Goal: Task Accomplishment & Management: Complete application form

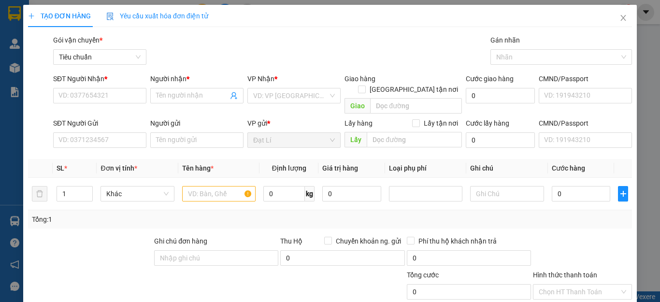
click at [99, 106] on div "SĐT Người Nhận * VD: 0377654321" at bounding box center [99, 90] width 93 height 34
click at [102, 98] on input "SĐT Người Nhận *" at bounding box center [99, 95] width 93 height 15
click at [126, 93] on input "SĐT Người Nhận *" at bounding box center [99, 95] width 93 height 15
type input "0975840033"
click at [126, 93] on input "0975840033" at bounding box center [99, 95] width 93 height 15
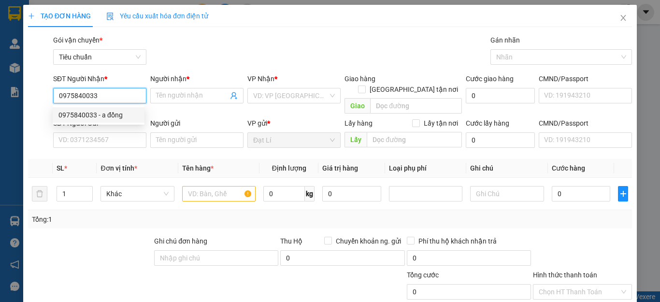
click at [124, 112] on div "0975840033 - a đồng" at bounding box center [98, 115] width 80 height 11
type input "a đồng"
type input "50.000"
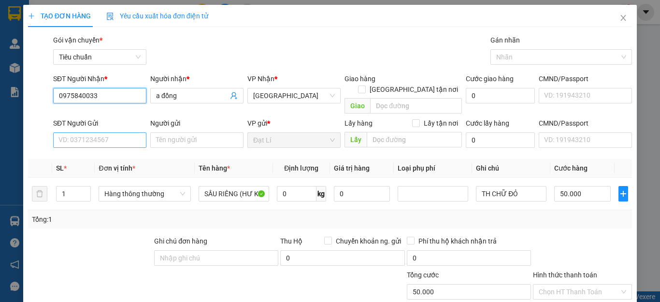
type input "0975840033"
click at [114, 133] on input "SĐT Người Gửi" at bounding box center [99, 139] width 93 height 15
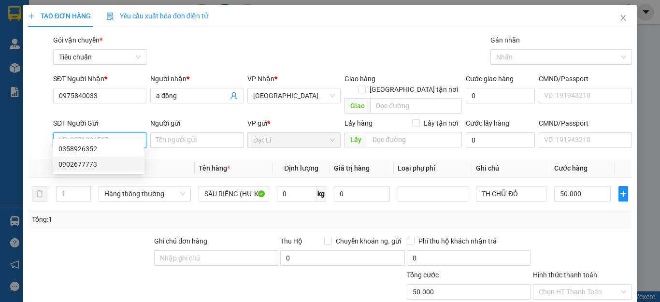
click at [105, 163] on div "0902677773" at bounding box center [98, 164] width 80 height 11
type input "0902677773"
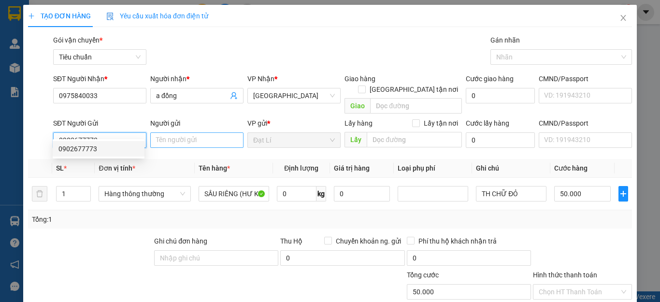
type input "70.000"
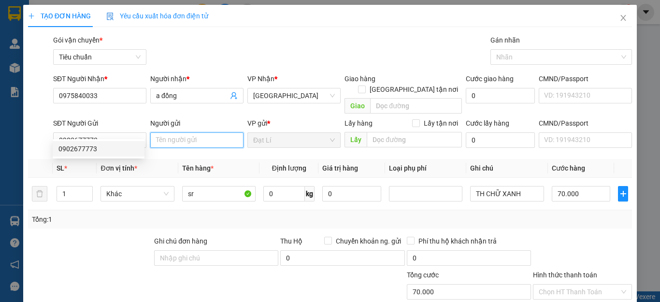
click at [178, 134] on input "Người gửi" at bounding box center [196, 139] width 93 height 15
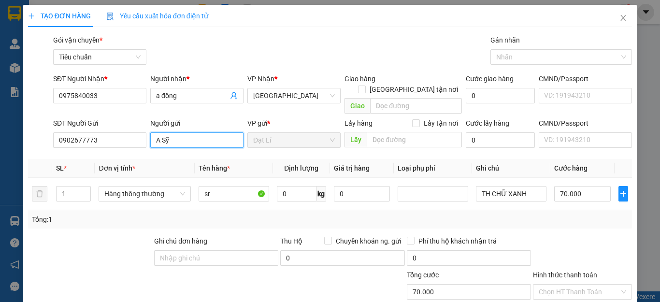
type input "A Sỹ"
click at [118, 270] on div at bounding box center [115, 287] width 177 height 34
click at [302, 186] on input "0" at bounding box center [297, 193] width 40 height 15
type input "3"
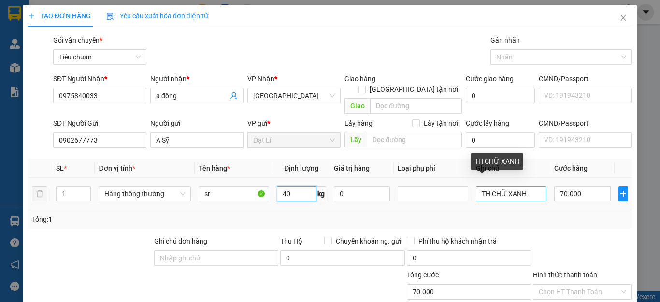
type input "40"
click at [523, 186] on input "TH CHỮ XANH" at bounding box center [511, 193] width 71 height 15
type input "TH CHỮ XAN"
type input "80.000"
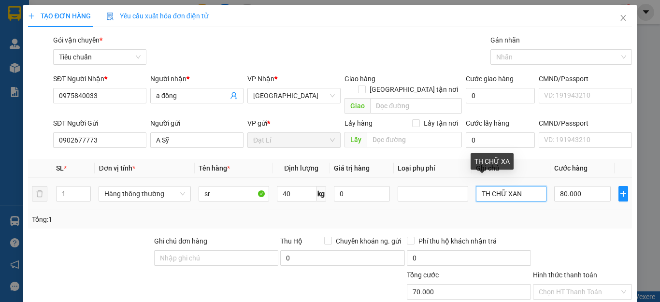
type input "TH CHỮ XA"
type input "80.000"
type input "TH CHỮ đen Dây xanh"
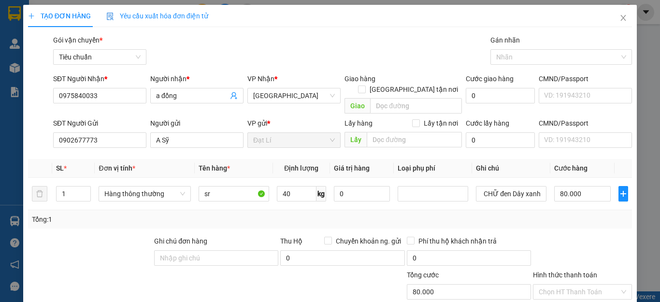
click at [568, 223] on div "Transit Pickup Surcharge Ids Transit Deliver Surcharge Ids Transit Deliver Surc…" at bounding box center [330, 224] width 604 height 379
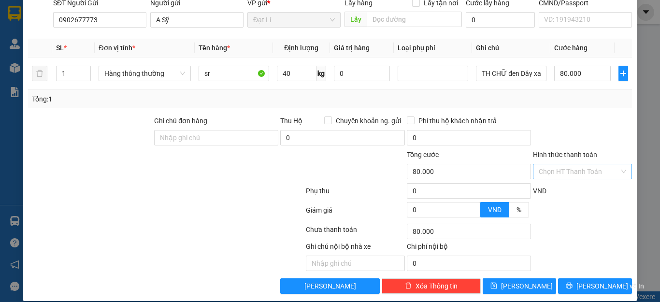
click at [565, 164] on input "Hình thức thanh toán" at bounding box center [579, 171] width 81 height 15
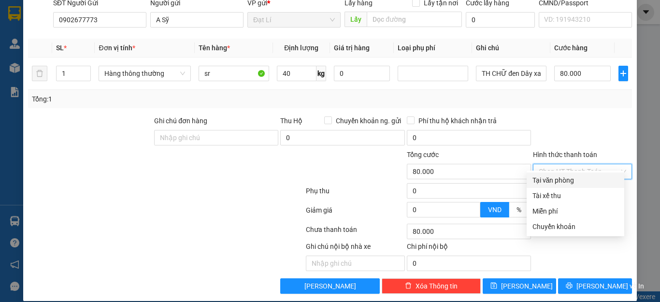
click at [568, 178] on div "Tại văn phòng" at bounding box center [576, 180] width 86 height 11
type input "0"
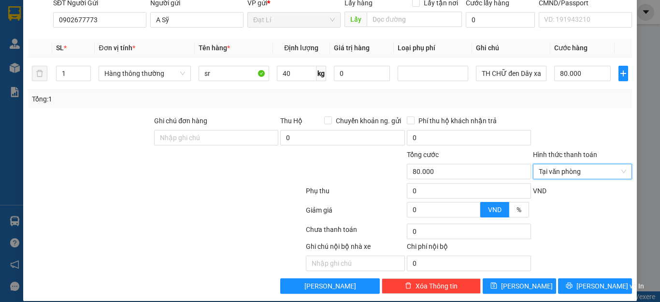
click at [575, 127] on div at bounding box center [582, 133] width 101 height 34
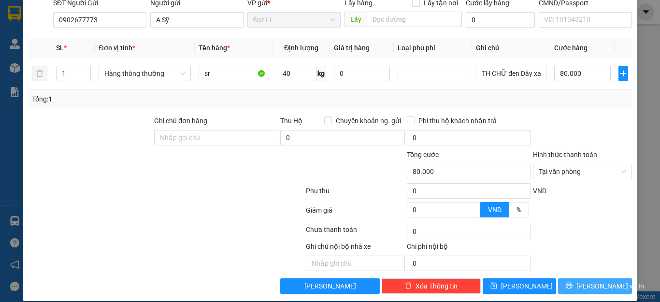
click at [598, 282] on button "[PERSON_NAME] và In" at bounding box center [595, 285] width 74 height 15
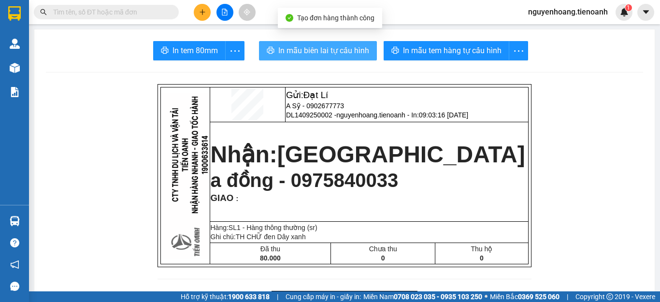
click at [346, 51] on span "In mẫu biên lai tự cấu hình" at bounding box center [323, 50] width 91 height 12
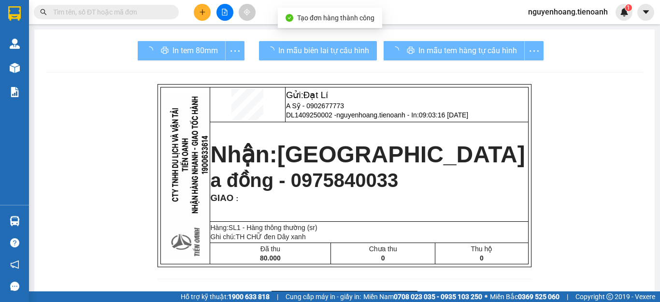
drag, startPoint x: 346, startPoint y: 51, endPoint x: 425, endPoint y: 47, distance: 79.4
click at [425, 47] on div "In mẫu tem hàng tự cấu hình" at bounding box center [464, 50] width 160 height 19
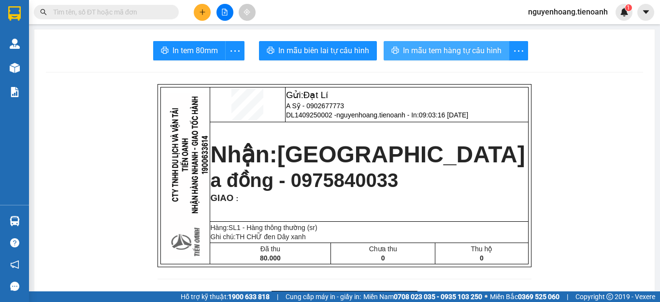
click at [476, 53] on span "In mẫu tem hàng tự cấu hình" at bounding box center [452, 50] width 99 height 12
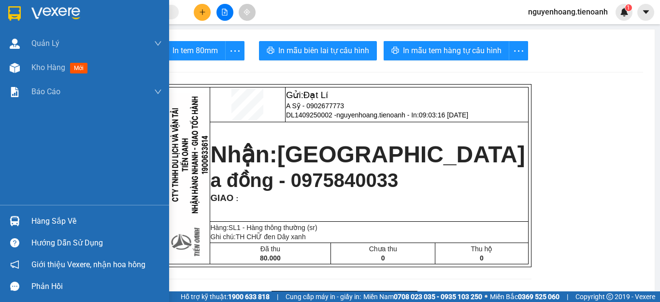
click at [55, 222] on div "Hàng sắp về" at bounding box center [96, 221] width 131 height 15
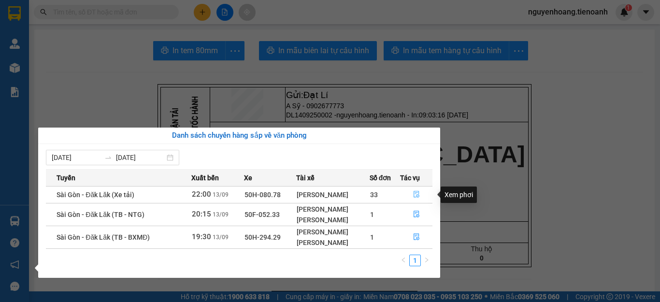
click at [419, 196] on icon "file-done" at bounding box center [416, 194] width 7 height 7
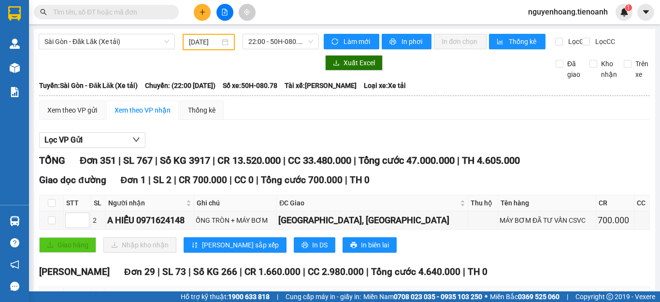
type input "[DATE]"
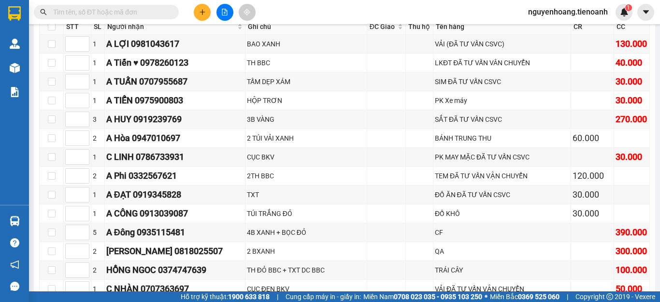
scroll to position [7250, 0]
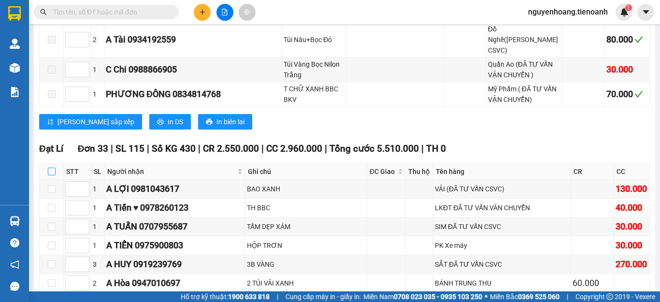
click at [49, 175] on input "checkbox" at bounding box center [52, 172] width 8 height 8
checkbox input "true"
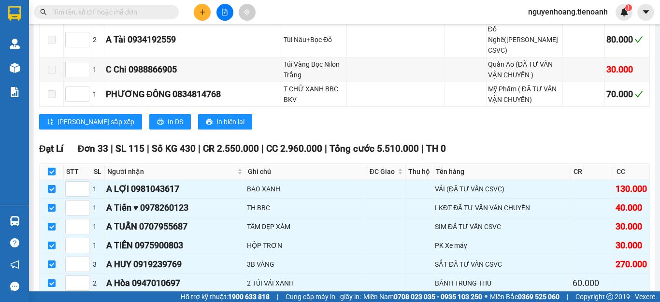
checkbox input "true"
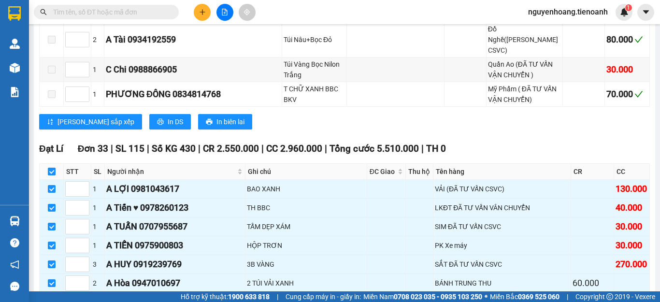
checkbox input "true"
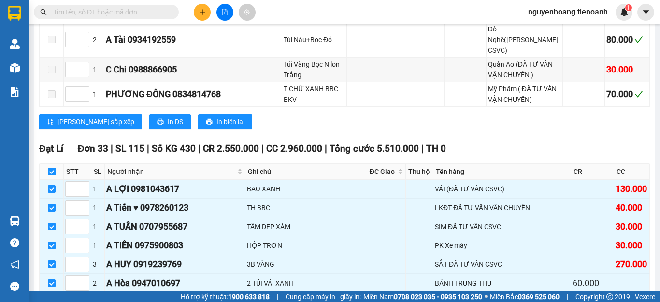
checkbox input "true"
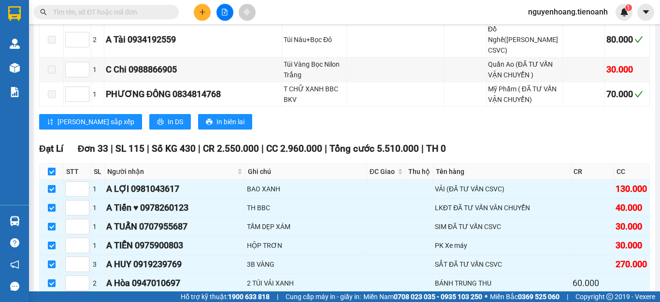
checkbox input "true"
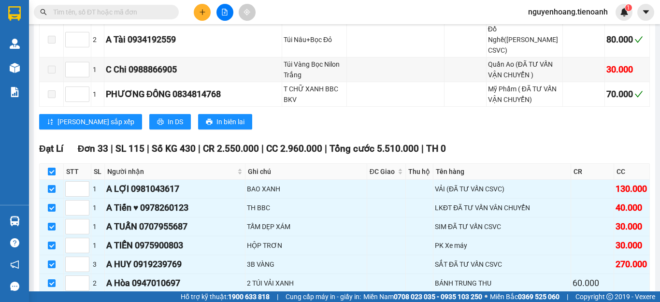
checkbox input "true"
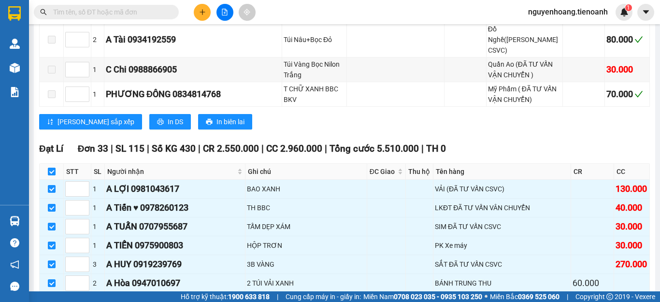
checkbox input "true"
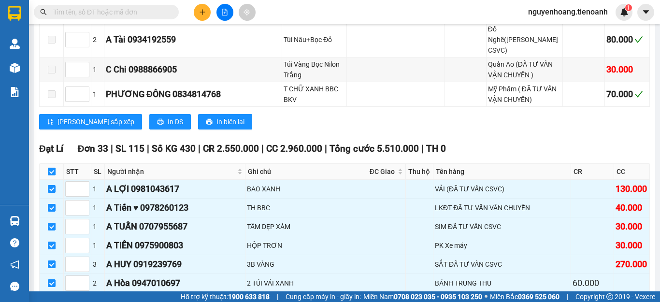
checkbox input "true"
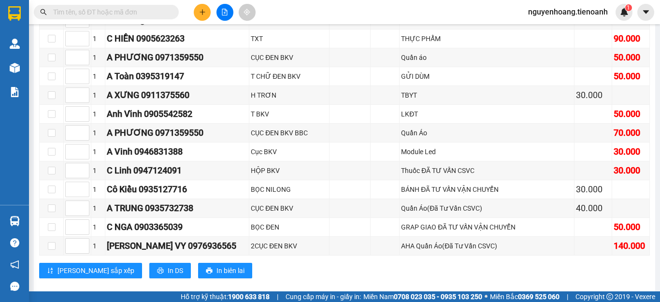
scroll to position [8024, 0]
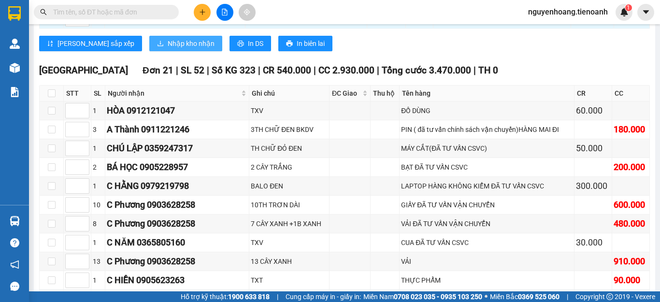
click at [168, 49] on span "Nhập kho nhận" at bounding box center [191, 43] width 47 height 11
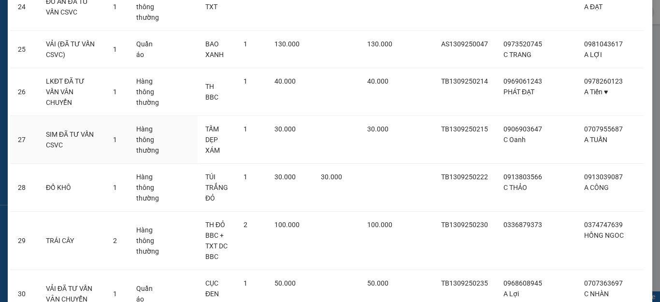
scroll to position [1365, 0]
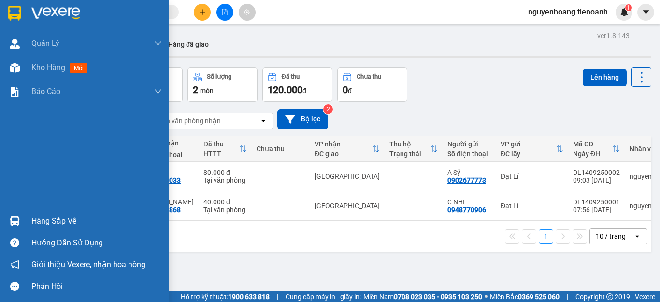
click at [68, 218] on div "Hàng sắp về" at bounding box center [96, 221] width 131 height 15
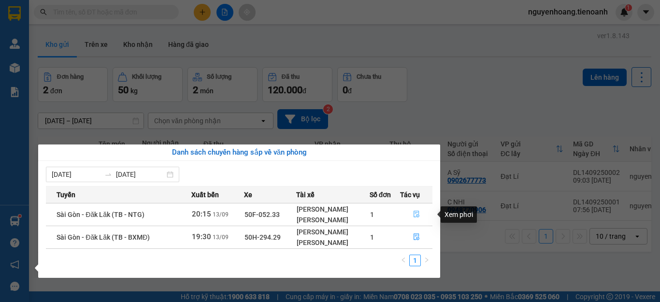
click at [418, 218] on span "file-done" at bounding box center [416, 215] width 7 height 8
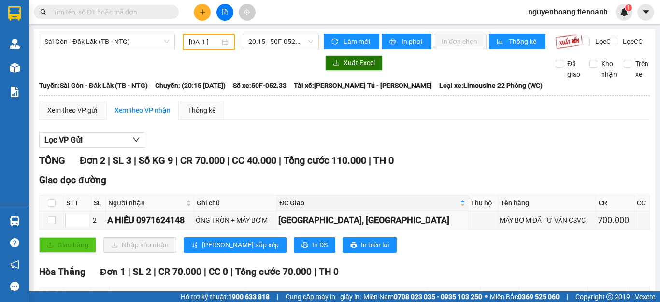
scroll to position [179, 0]
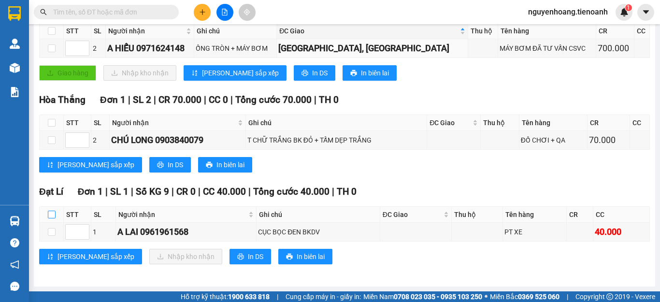
click at [53, 214] on input "checkbox" at bounding box center [52, 215] width 8 height 8
checkbox input "true"
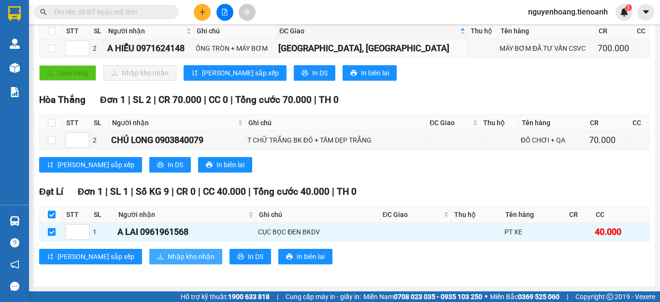
click at [168, 251] on span "Nhập kho nhận" at bounding box center [191, 256] width 47 height 11
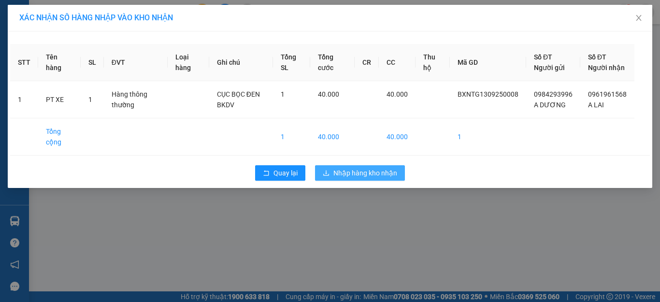
click at [351, 178] on span "Nhập hàng kho nhận" at bounding box center [366, 173] width 64 height 11
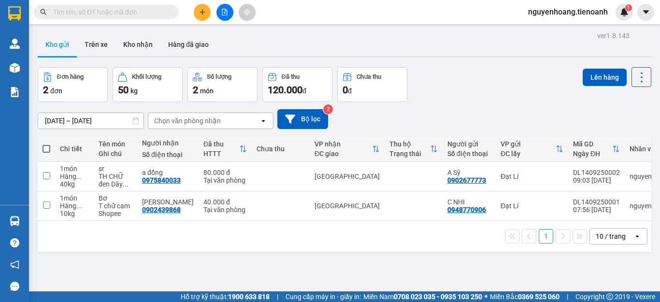
click at [479, 93] on div "Đơn hàng 2 đơn Khối lượng 50 kg Số lượng 2 món Đã thu 120.000 đ Chưa thu 0 đ Lê…" at bounding box center [345, 84] width 614 height 35
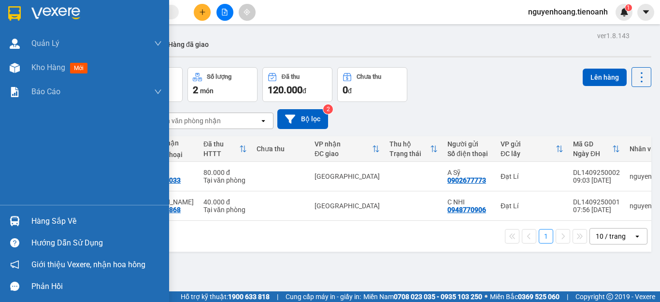
click at [42, 217] on div "Hàng sắp về" at bounding box center [96, 221] width 131 height 15
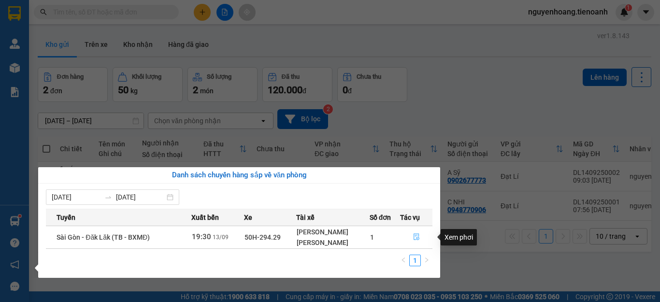
click at [413, 236] on button "button" at bounding box center [416, 237] width 31 height 15
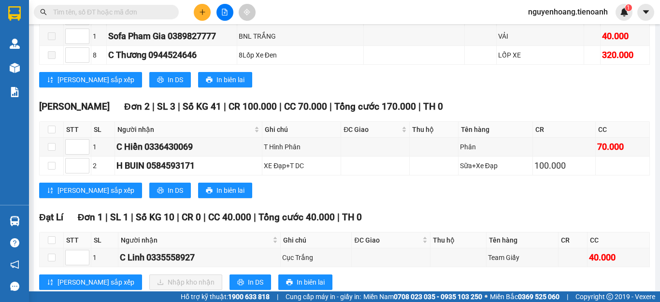
scroll to position [516, 0]
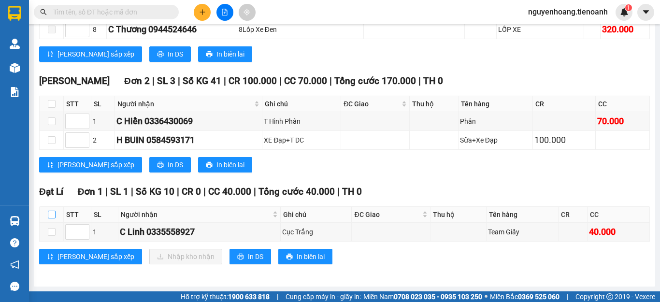
click at [52, 214] on input "checkbox" at bounding box center [52, 215] width 8 height 8
checkbox input "true"
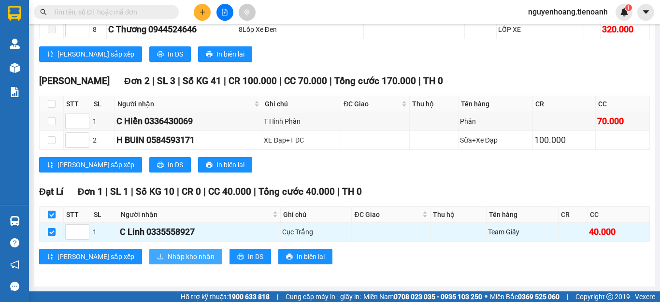
click at [168, 257] on span "Nhập kho nhận" at bounding box center [191, 256] width 47 height 11
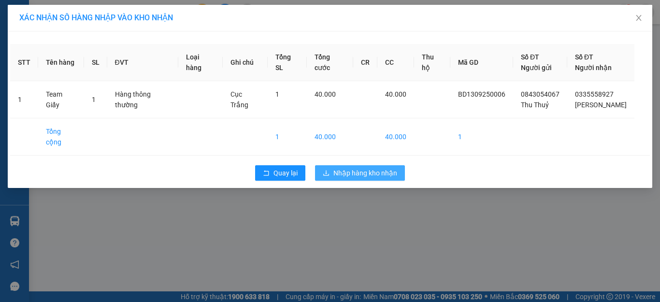
click at [375, 168] on span "Nhập hàng kho nhận" at bounding box center [366, 173] width 64 height 11
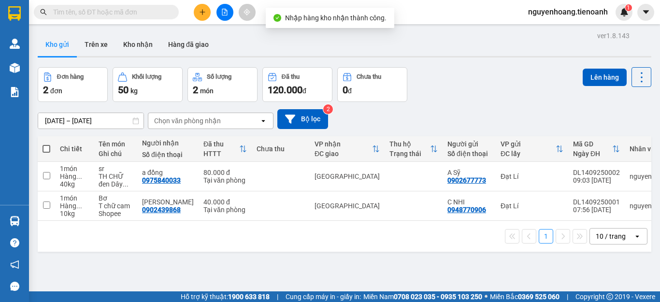
click at [463, 106] on div "[DATE] – [DATE] Press the down arrow key to interact with the calendar and sele…" at bounding box center [345, 119] width 614 height 34
click at [142, 13] on input "text" at bounding box center [110, 12] width 114 height 11
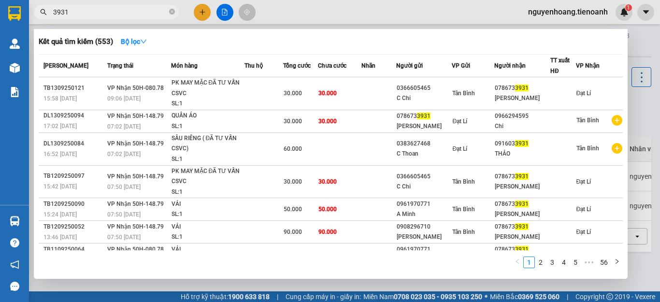
click at [637, 48] on div at bounding box center [330, 151] width 660 height 302
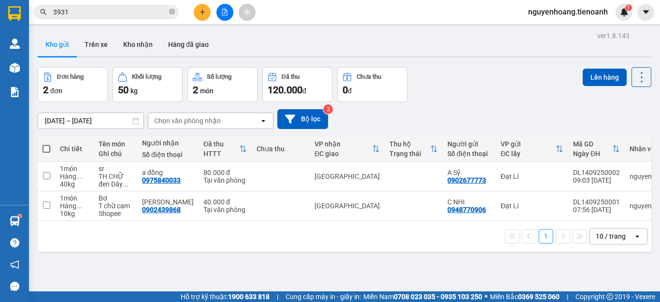
click at [111, 10] on input "3931" at bounding box center [110, 12] width 114 height 11
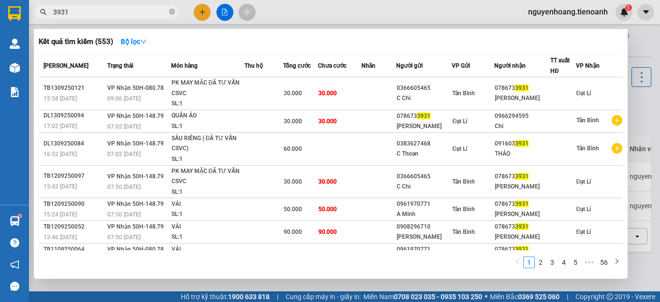
click at [111, 10] on input "3931" at bounding box center [110, 12] width 114 height 11
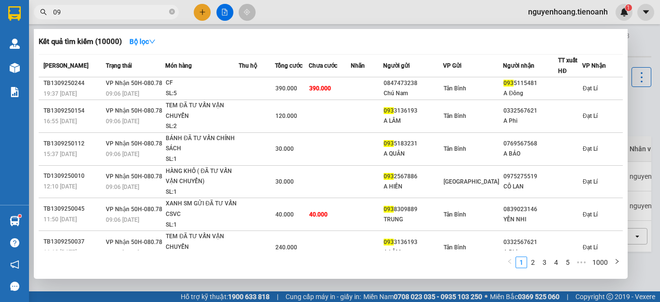
type input "0"
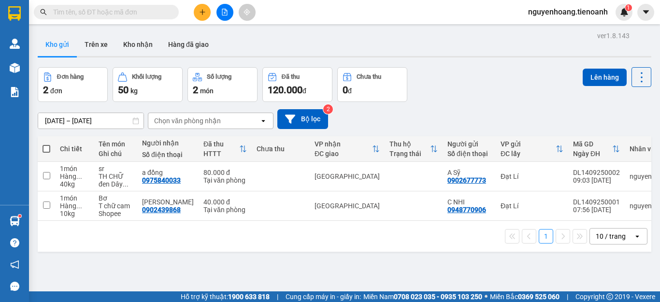
click at [82, 13] on input "text" at bounding box center [110, 12] width 114 height 11
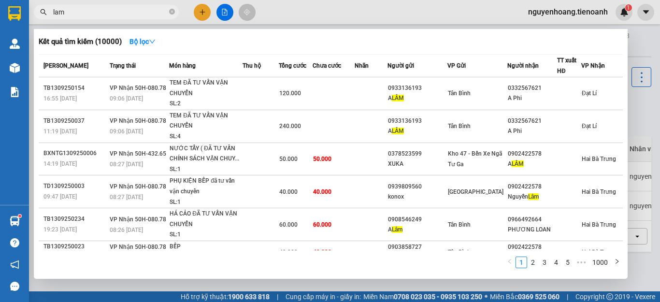
click at [120, 12] on input "lam" at bounding box center [110, 12] width 114 height 11
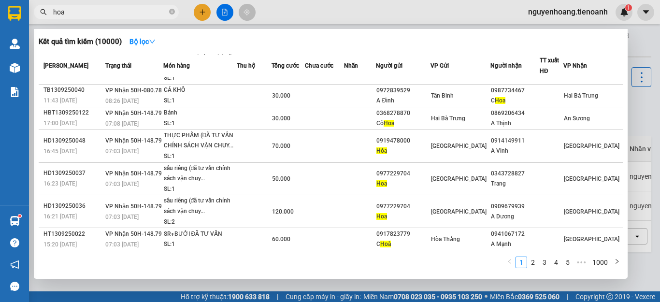
scroll to position [94, 0]
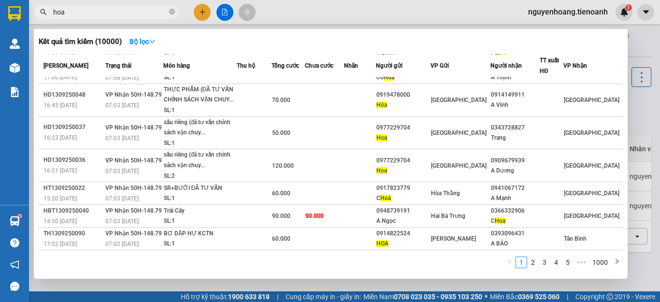
type input "hoa"
click at [636, 100] on div at bounding box center [330, 151] width 660 height 302
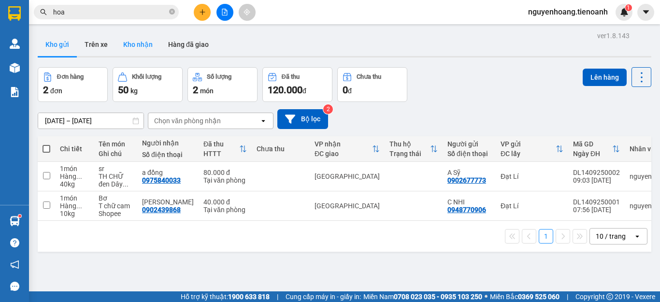
click at [131, 38] on button "Kho nhận" at bounding box center [138, 44] width 45 height 23
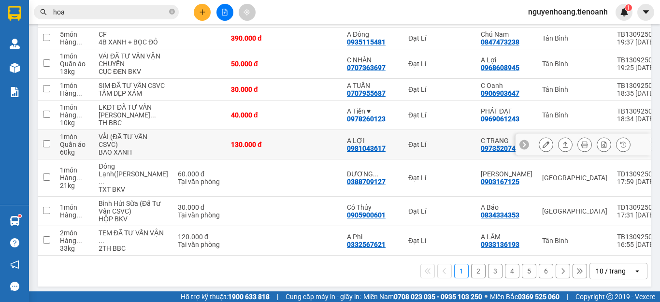
scroll to position [263, 0]
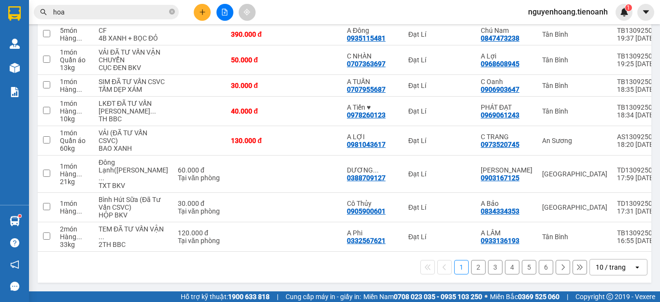
click at [539, 269] on button "6" at bounding box center [546, 267] width 15 height 15
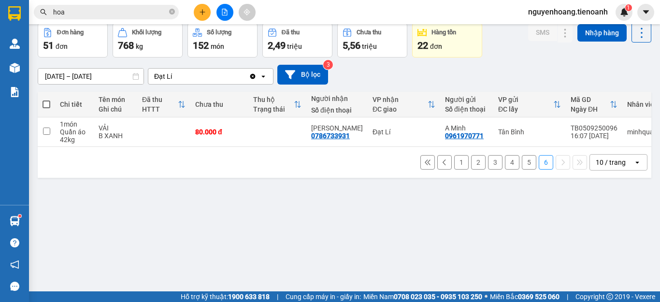
scroll to position [0, 0]
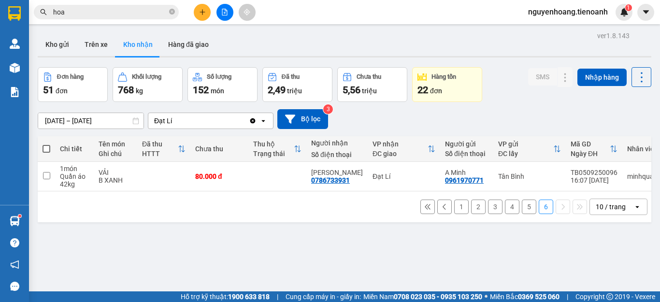
click at [522, 210] on button "5" at bounding box center [529, 207] width 15 height 15
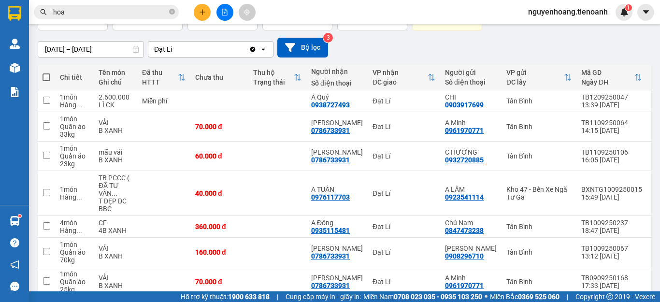
scroll to position [217, 0]
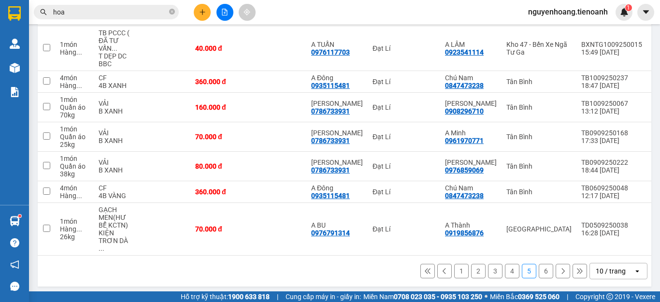
click at [508, 267] on button "4" at bounding box center [512, 271] width 15 height 15
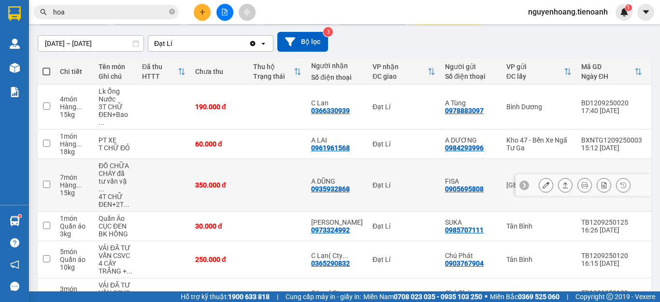
scroll to position [126, 0]
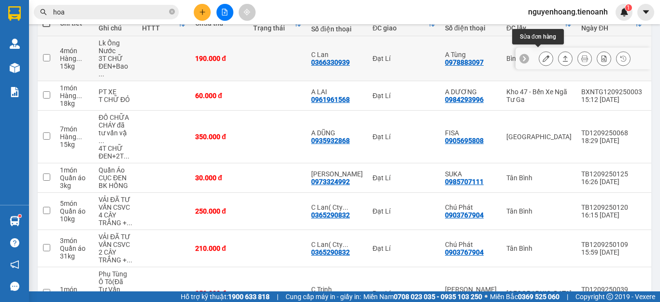
click at [543, 55] on icon at bounding box center [546, 58] width 7 height 7
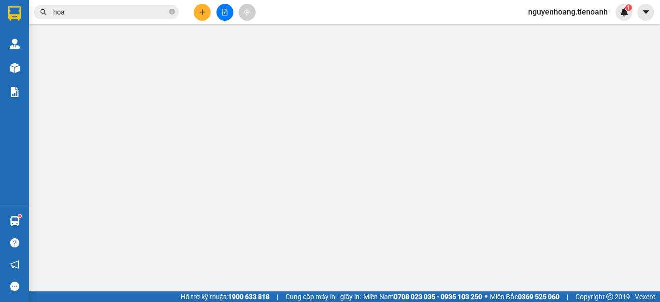
type input "0366330939"
type input "C Lan"
type input "0978883097"
type input "A Tùng"
type input "190.000"
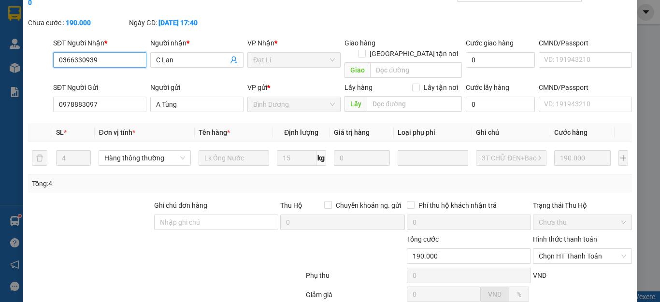
scroll to position [122, 0]
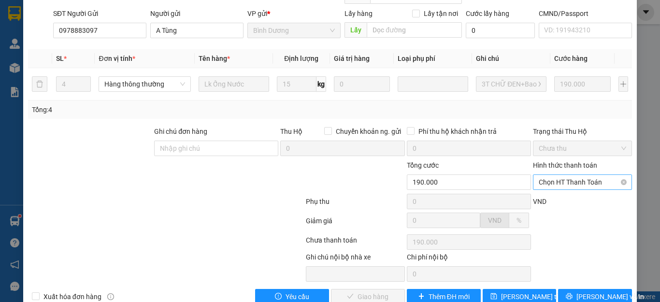
click at [556, 175] on span "Chọn HT Thanh Toán" at bounding box center [582, 182] width 87 height 15
click at [557, 174] on div "Tại văn phòng" at bounding box center [576, 180] width 98 height 15
type input "0"
click at [369, 289] on button "[PERSON_NAME] và Giao hàng" at bounding box center [368, 296] width 74 height 15
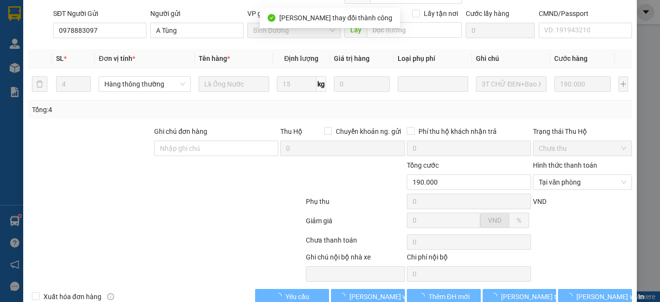
click at [194, 213] on div at bounding box center [166, 222] width 278 height 19
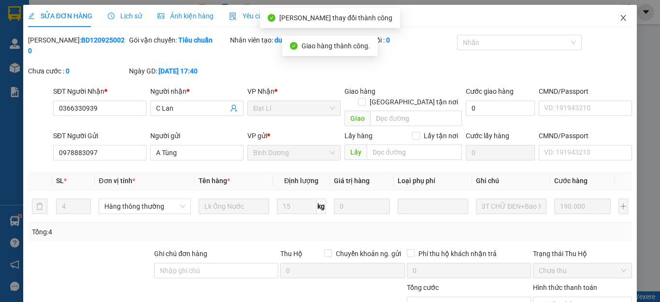
click at [620, 17] on span "Close" at bounding box center [623, 18] width 27 height 27
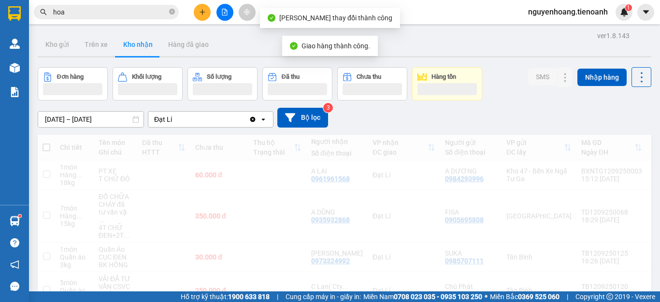
click at [96, 18] on span "hoa" at bounding box center [106, 12] width 145 height 15
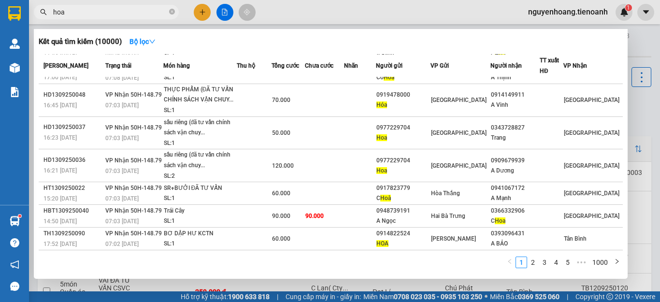
click at [96, 18] on span "hoa" at bounding box center [106, 12] width 145 height 15
click at [95, 12] on input "hoa" at bounding box center [110, 12] width 114 height 11
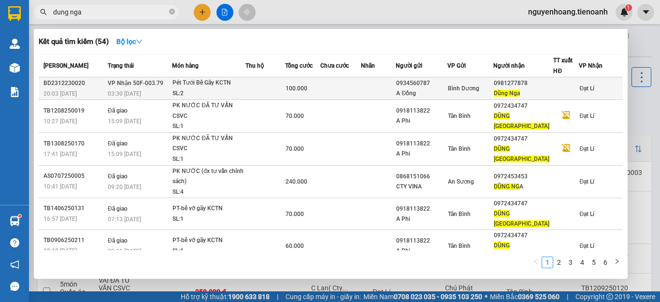
type input "dung nga"
click at [281, 84] on td at bounding box center [265, 88] width 39 height 23
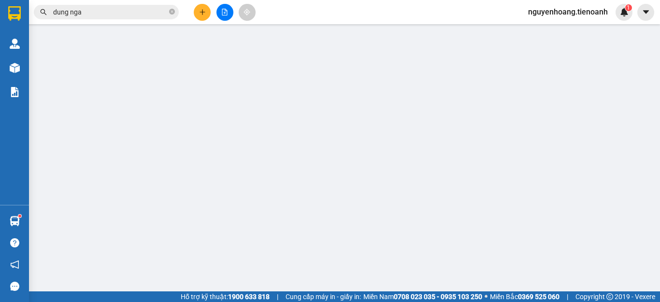
type input "0981277878"
type input "Dũng Nga"
type input "0934560787"
type input "A Đồng"
type input "100.000"
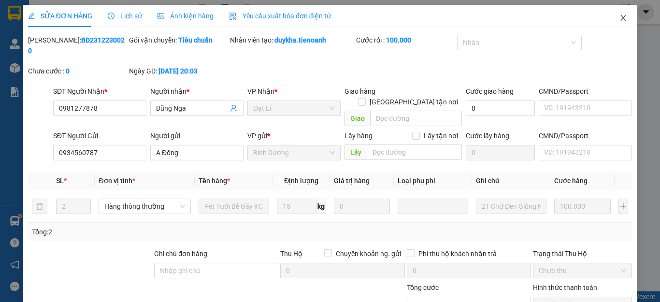
click at [621, 19] on icon "close" at bounding box center [623, 18] width 5 height 6
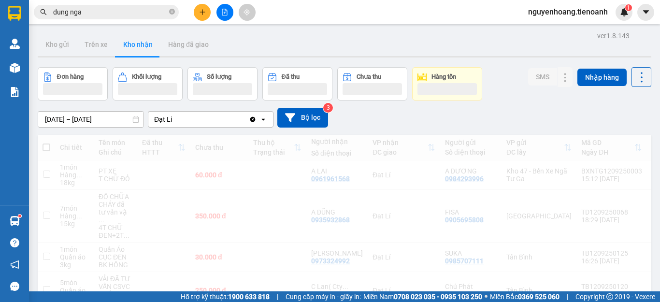
click at [611, 115] on div "[DATE] – [DATE] Press the down arrow key to interact with the calendar and sele…" at bounding box center [345, 118] width 614 height 20
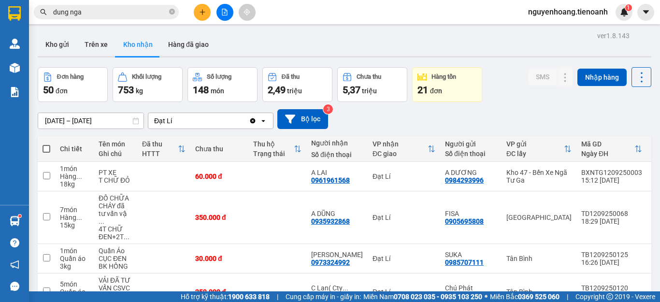
click at [148, 12] on input "dung nga" at bounding box center [110, 12] width 114 height 11
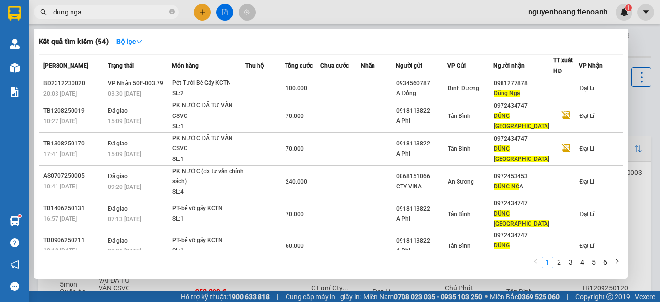
click at [148, 12] on input "dung nga" at bounding box center [110, 12] width 114 height 11
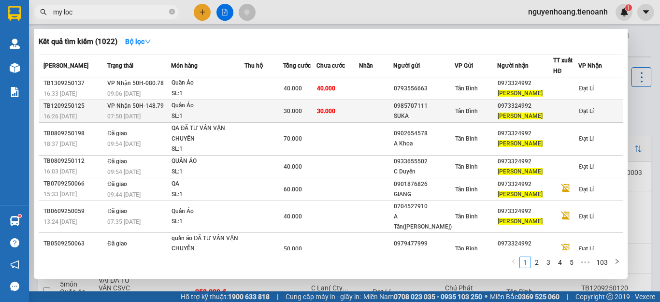
type input "my loc"
click at [383, 110] on td at bounding box center [376, 111] width 34 height 23
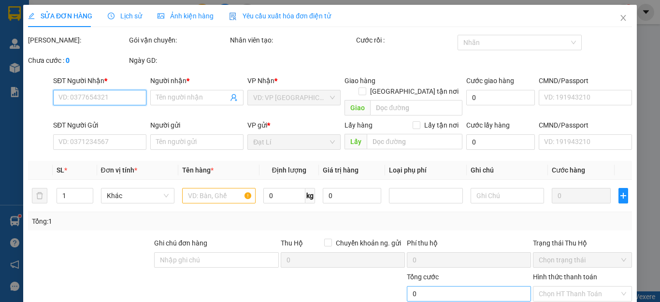
type input "0973324992"
type input "[PERSON_NAME]"
type input "0985707111"
type input "SUKA"
type input "30.000"
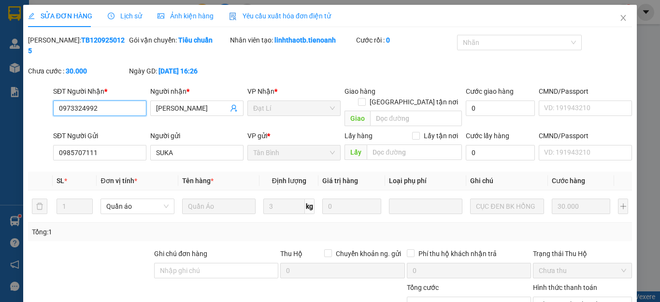
scroll to position [122, 0]
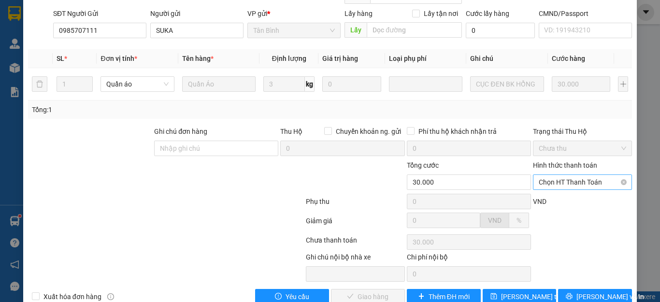
click at [573, 175] on span "Chọn HT Thanh Toán" at bounding box center [582, 182] width 87 height 15
click at [568, 171] on div "Total Paid Fee 0 Total UnPaid Fee 30.000 Cash Collection Total Fee Mã ĐH: TB120…" at bounding box center [330, 109] width 604 height 392
click at [567, 175] on span "Chọn HT Thanh Toán" at bounding box center [582, 182] width 87 height 15
drag, startPoint x: 566, startPoint y: 178, endPoint x: 542, endPoint y: 198, distance: 30.9
click at [566, 178] on div "Tại văn phòng" at bounding box center [576, 180] width 86 height 11
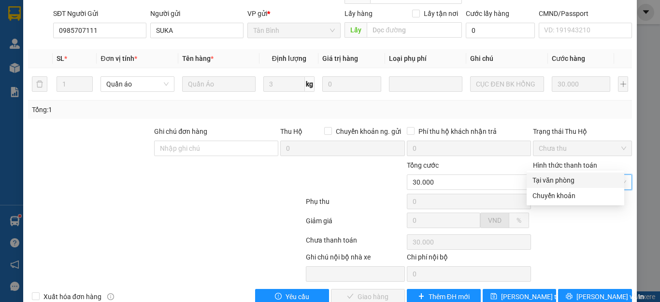
type input "0"
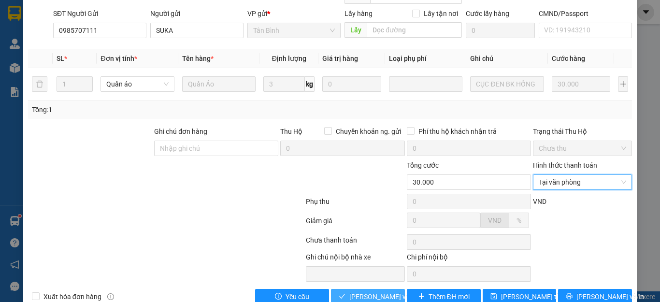
click at [360, 291] on span "[PERSON_NAME] và Giao hàng" at bounding box center [395, 296] width 93 height 11
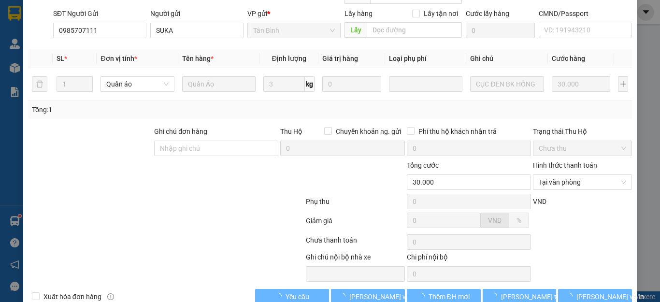
click at [237, 167] on div at bounding box center [254, 177] width 101 height 34
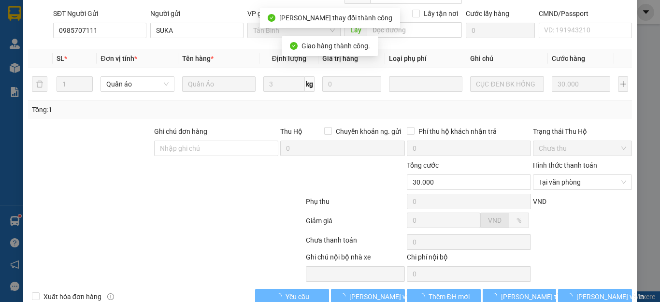
scroll to position [0, 0]
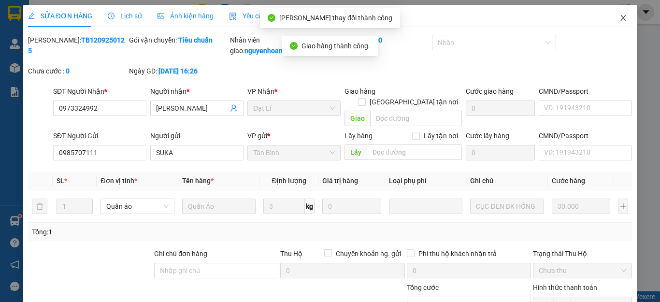
click at [620, 19] on icon "close" at bounding box center [624, 18] width 8 height 8
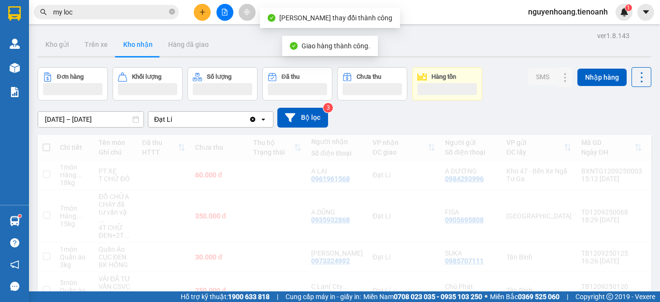
click at [102, 12] on input "my loc" at bounding box center [110, 12] width 114 height 11
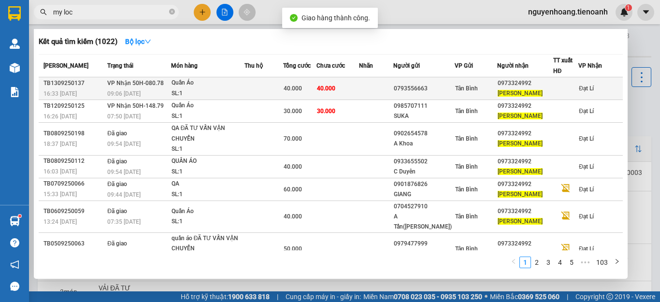
click at [317, 81] on td "40.000" at bounding box center [300, 88] width 34 height 23
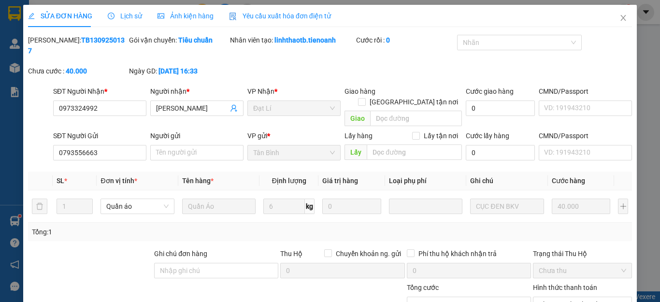
type input "0973324992"
type input "[PERSON_NAME]"
type input "0793556663"
type input "40.000"
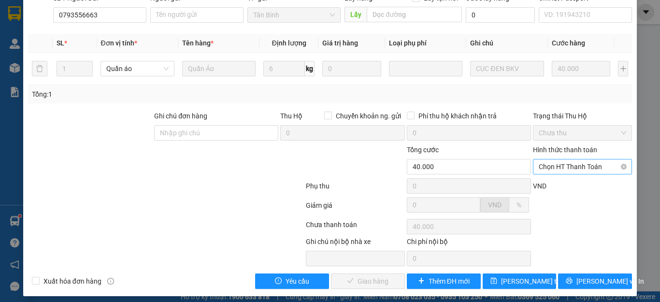
scroll to position [122, 0]
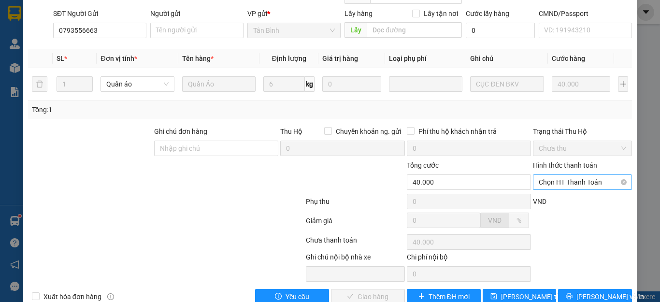
drag, startPoint x: 561, startPoint y: 156, endPoint x: 562, endPoint y: 161, distance: 5.5
click at [561, 175] on span "Chọn HT Thanh Toán" at bounding box center [582, 182] width 87 height 15
click at [563, 175] on span "Chọn HT Thanh Toán" at bounding box center [582, 182] width 87 height 15
click at [563, 179] on div "Tại văn phòng" at bounding box center [576, 180] width 86 height 11
type input "0"
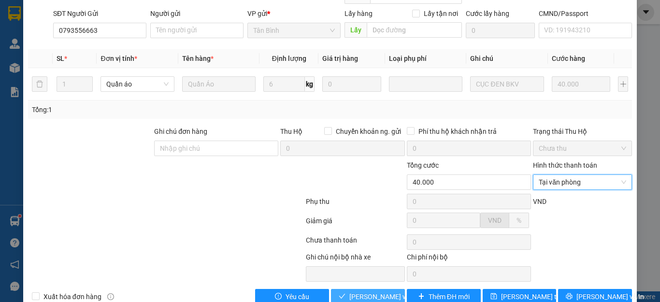
click at [378, 291] on span "[PERSON_NAME] và Giao hàng" at bounding box center [395, 296] width 93 height 11
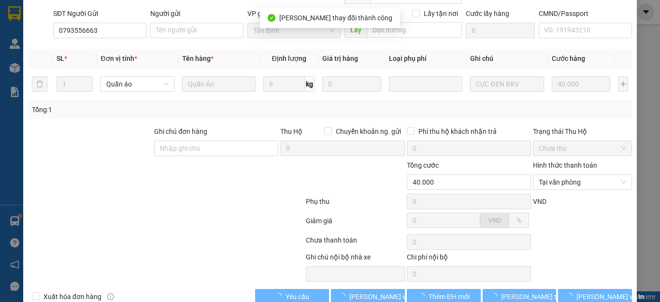
click at [113, 194] on div at bounding box center [166, 203] width 278 height 19
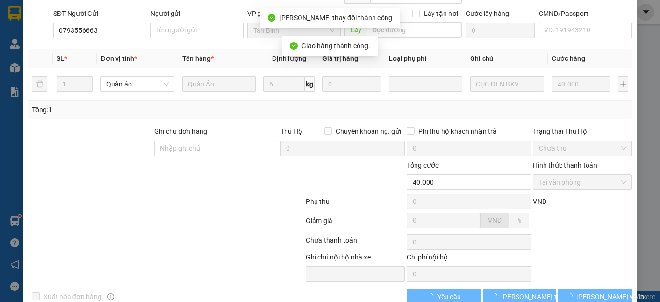
scroll to position [11, 0]
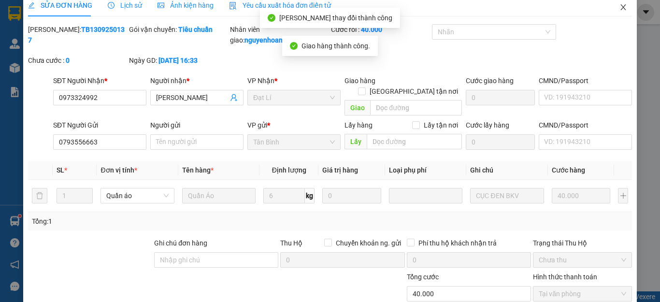
click at [620, 10] on icon "close" at bounding box center [624, 7] width 8 height 8
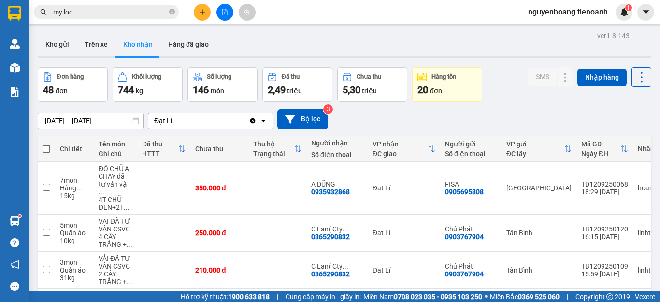
click at [503, 109] on div "[DATE] – [DATE] Press the down arrow key to interact with the calendar and sele…" at bounding box center [345, 119] width 614 height 20
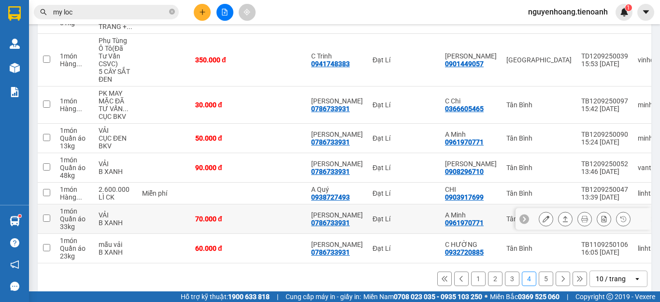
scroll to position [110, 0]
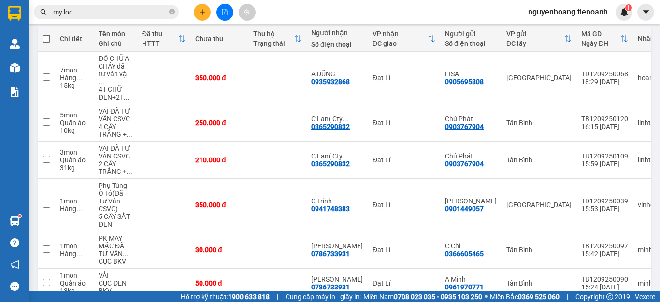
click at [109, 13] on input "my loc" at bounding box center [110, 12] width 114 height 11
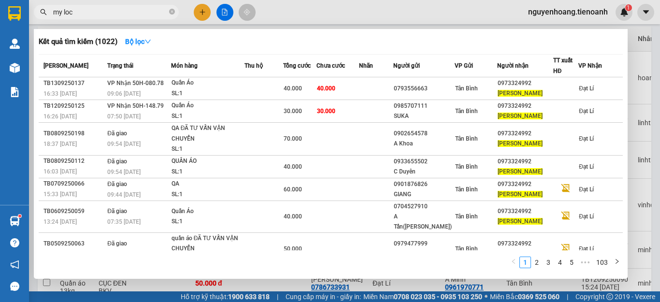
click at [109, 13] on input "my loc" at bounding box center [110, 12] width 114 height 11
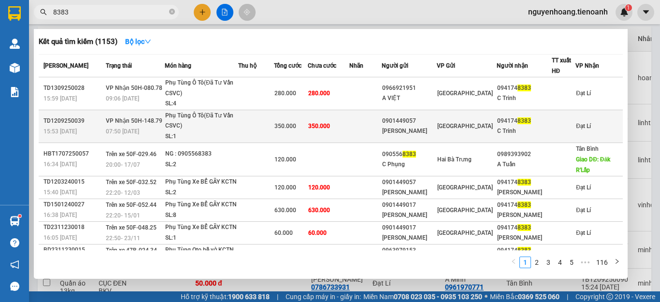
type input "8383"
click at [374, 133] on td at bounding box center [365, 126] width 32 height 33
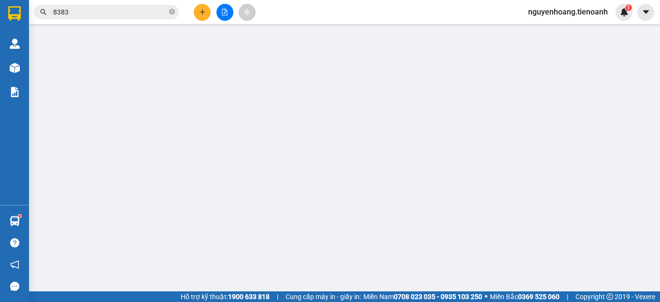
type input "0941748383"
type input "C Trinh"
type input "241808563"
type input "0901449057"
type input "[PERSON_NAME]"
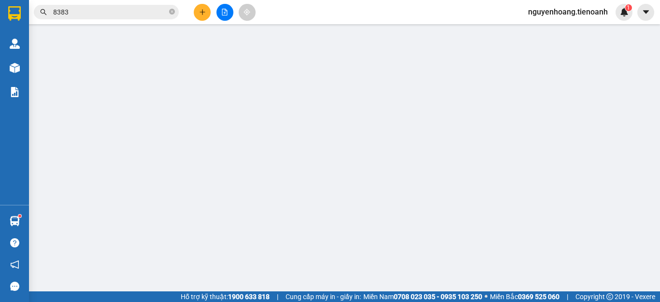
type input "350.000"
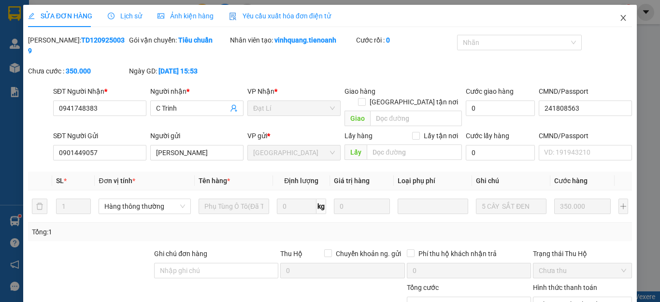
click at [620, 18] on span "Close" at bounding box center [623, 18] width 27 height 27
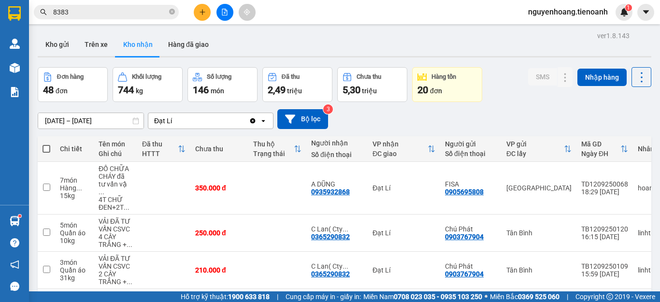
click at [125, 17] on span "8383" at bounding box center [106, 12] width 145 height 15
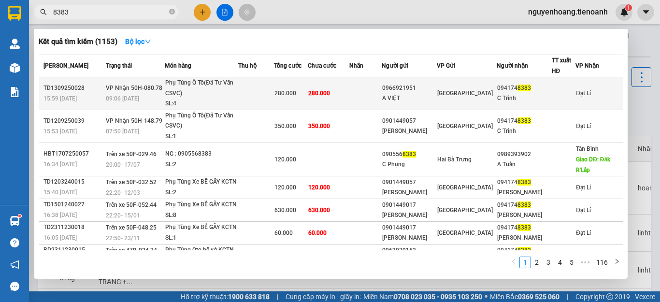
click at [261, 99] on td at bounding box center [256, 93] width 36 height 33
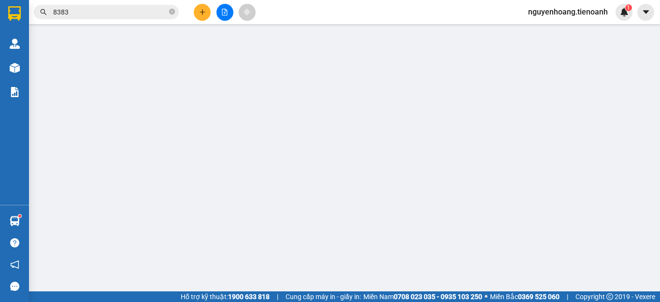
type input "0941748383"
type input "C Trinh"
type input "241808563"
type input "0966921951"
type input "A VIỆT"
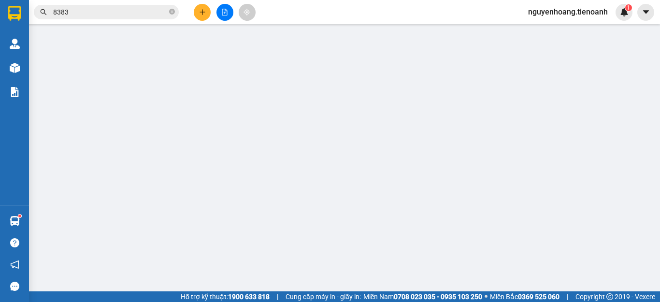
type input "280.000"
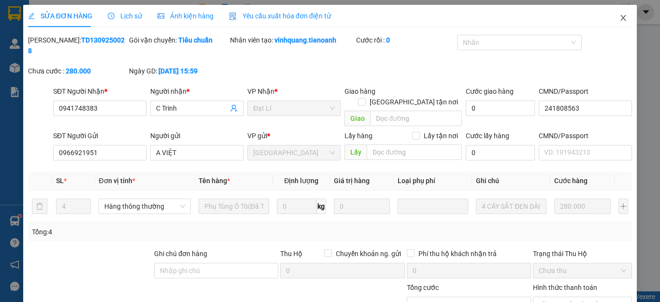
click at [620, 17] on icon "close" at bounding box center [624, 18] width 8 height 8
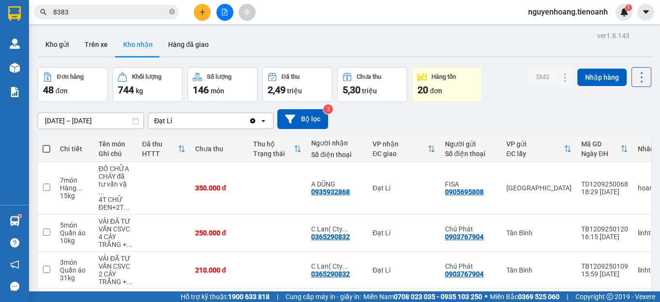
click at [116, 12] on input "8383" at bounding box center [110, 12] width 114 height 11
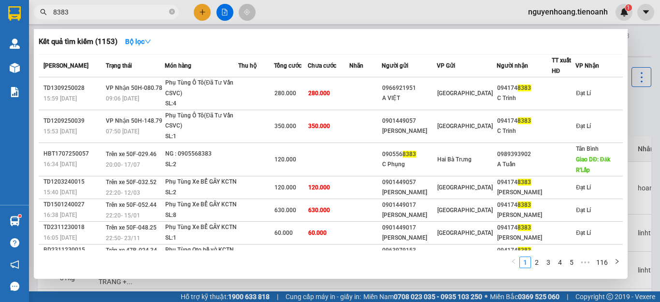
click at [116, 12] on input "8383" at bounding box center [110, 12] width 114 height 11
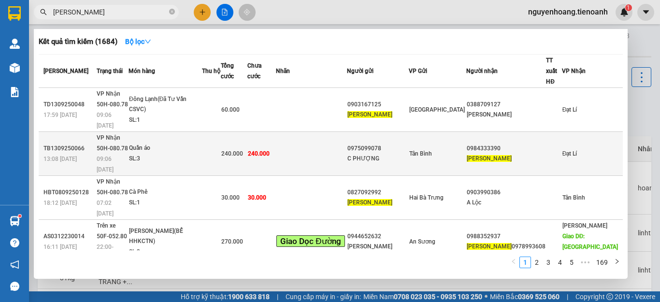
type input "[PERSON_NAME]"
click at [199, 154] on div "SL: 3" at bounding box center [165, 159] width 73 height 11
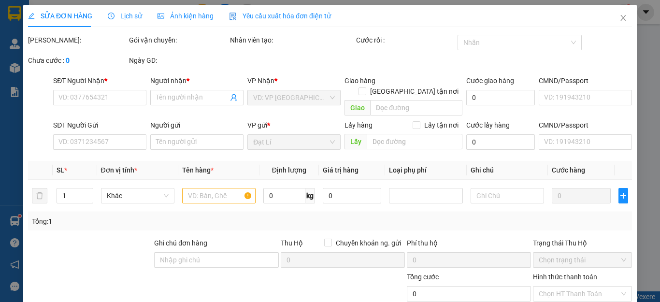
type input "0984333390"
type input "[PERSON_NAME]"
type input "066184000624"
type input "0975099078"
type input "C PHƯỢNG"
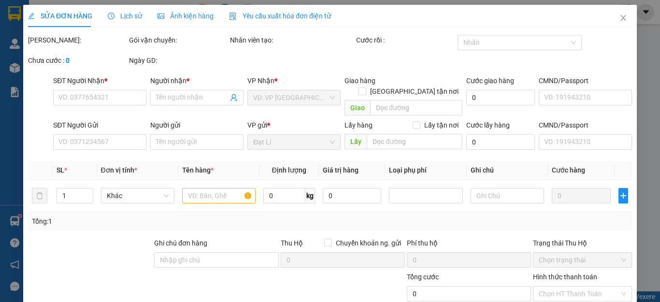
type input "240.000"
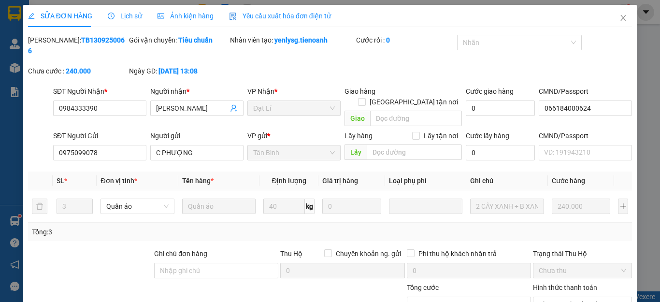
click at [480, 227] on div "Tổng: 3" at bounding box center [330, 232] width 596 height 11
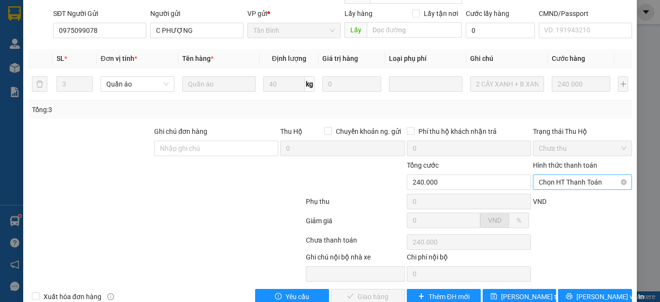
click at [558, 175] on span "Chọn HT Thanh Toán" at bounding box center [582, 182] width 87 height 15
click at [563, 176] on div "Tại văn phòng" at bounding box center [576, 180] width 86 height 11
type input "0"
click at [176, 194] on div at bounding box center [166, 203] width 278 height 19
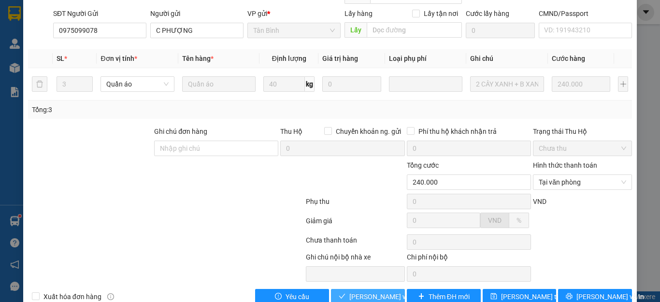
click at [378, 291] on span "[PERSON_NAME] và Giao hàng" at bounding box center [395, 296] width 93 height 11
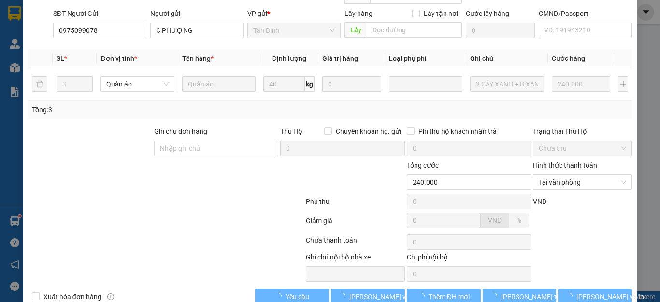
click at [170, 169] on div at bounding box center [115, 177] width 177 height 34
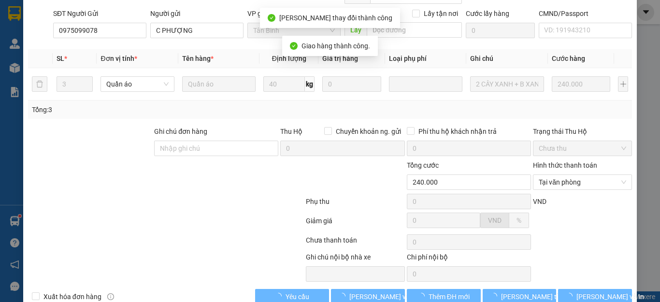
scroll to position [0, 0]
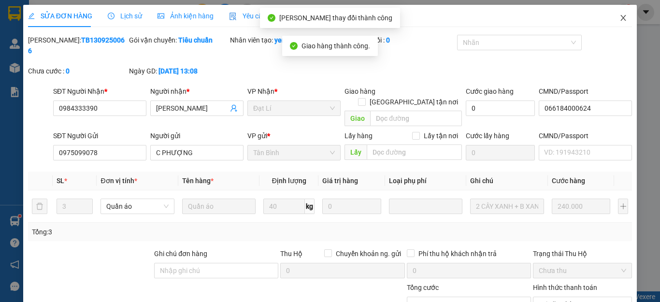
click at [620, 18] on icon "close" at bounding box center [624, 18] width 8 height 8
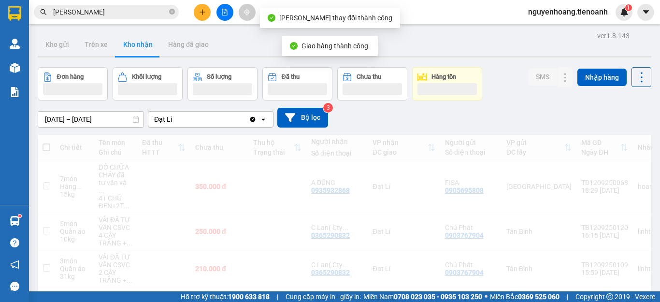
click at [197, 14] on button at bounding box center [202, 12] width 17 height 17
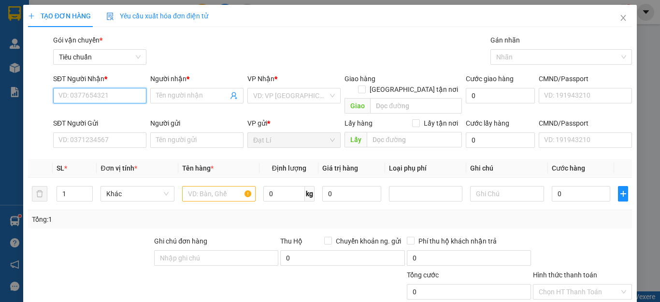
click at [124, 103] on input "SĐT Người Nhận *" at bounding box center [99, 95] width 93 height 15
type input "0927676086"
click at [88, 115] on div "0927676086 - A Hảo" at bounding box center [98, 115] width 80 height 11
type input "A Hảo"
type input "70.000"
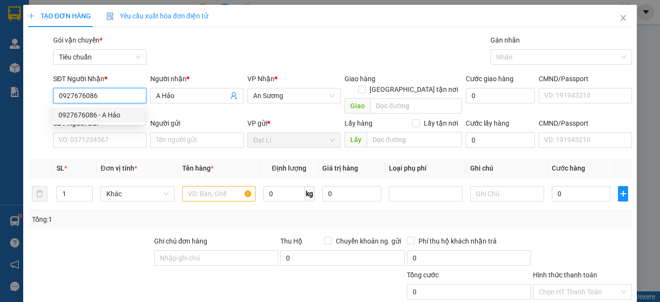
type input "70.000"
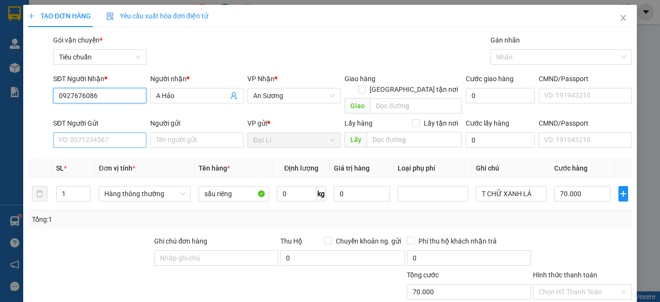
type input "0927676086"
click at [123, 132] on input "SĐT Người Gửi" at bounding box center [99, 139] width 93 height 15
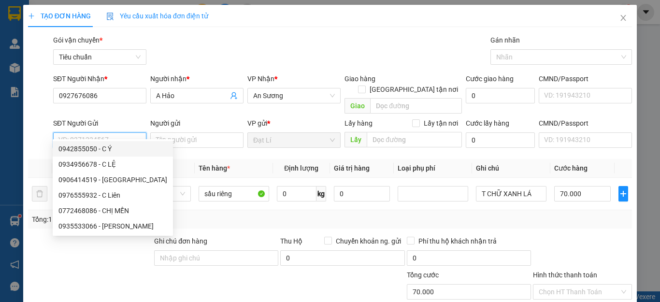
click at [103, 151] on div "0942855050 - C Ý" at bounding box center [112, 149] width 109 height 11
type input "0942855050"
type input "C Ý"
type input "241312070"
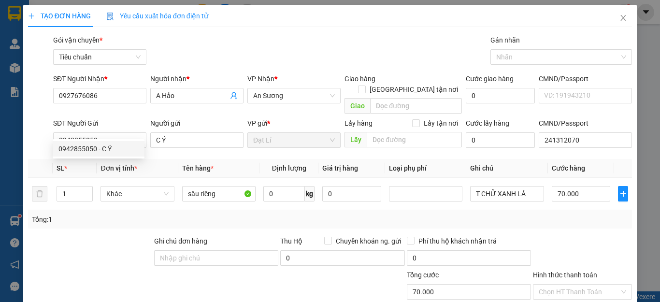
drag, startPoint x: 127, startPoint y: 282, endPoint x: 215, endPoint y: 231, distance: 102.2
click at [127, 282] on div at bounding box center [115, 287] width 177 height 34
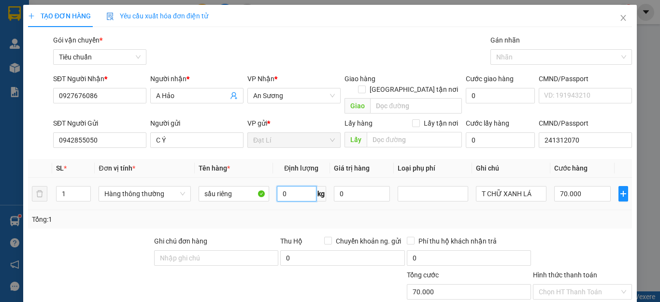
click at [290, 186] on input "0" at bounding box center [297, 193] width 40 height 15
type input "40"
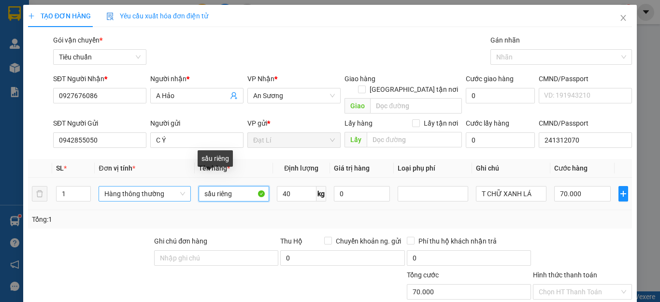
drag, startPoint x: 234, startPoint y: 184, endPoint x: 123, endPoint y: 184, distance: 111.2
click at [123, 184] on tr "1 Hàng thông thường sầu riêng 40 kg 0 T CHỮ XANH LÁ 70.000" at bounding box center [330, 194] width 604 height 32
type input "80.000"
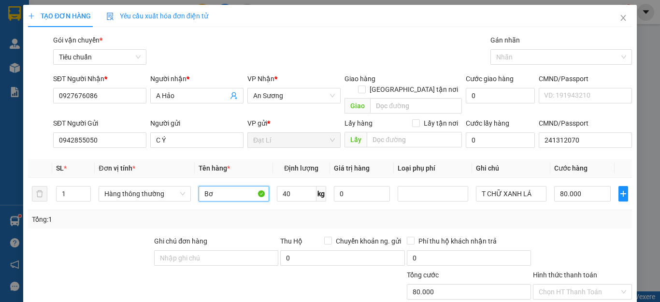
type input "Bơ"
click at [218, 214] on div "Tổng: 1" at bounding box center [144, 219] width 224 height 11
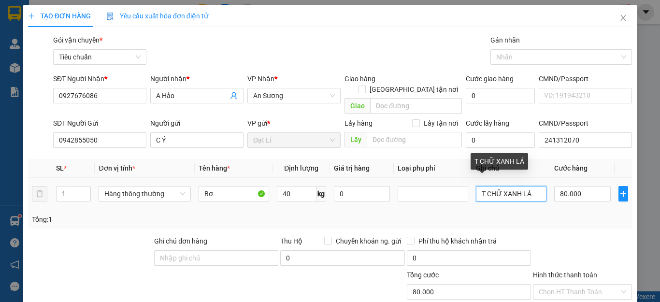
click at [527, 186] on input "T CHỮ XANH LÁ" at bounding box center [511, 193] width 71 height 15
drag, startPoint x: 527, startPoint y: 185, endPoint x: 498, endPoint y: 181, distance: 29.2
click at [498, 186] on input "T CHỮ XANH LÁ" at bounding box center [511, 193] width 71 height 15
type input "T CHỮ đen"
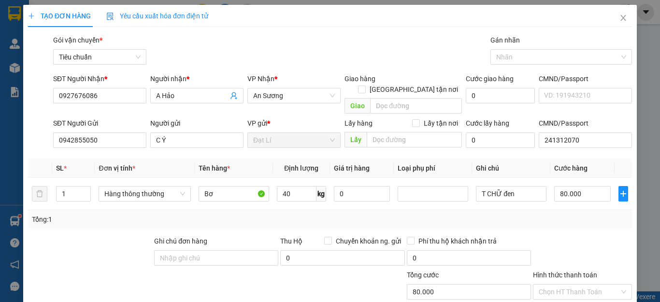
click at [527, 214] on div "Tổng: 1" at bounding box center [330, 219] width 596 height 11
click at [529, 214] on div "Tổng: 1" at bounding box center [330, 219] width 596 height 11
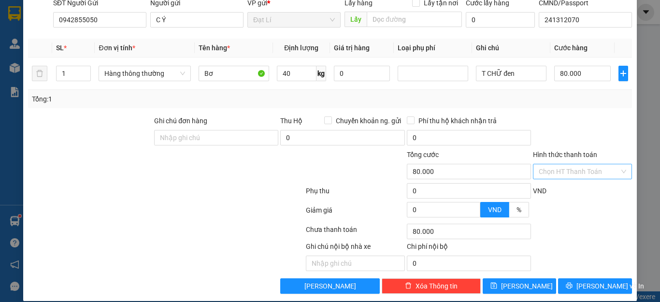
click at [570, 164] on input "Hình thức thanh toán" at bounding box center [579, 171] width 81 height 15
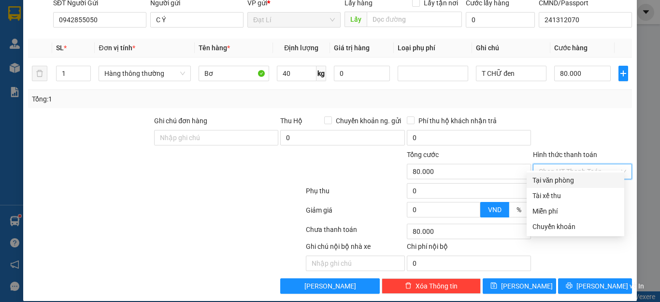
drag, startPoint x: 567, startPoint y: 179, endPoint x: 580, endPoint y: 123, distance: 57.4
click at [579, 124] on div "Transit Pickup Surcharge Ids Transit Deliver Surcharge Ids Transit Deliver Surc…" at bounding box center [330, 103] width 604 height 379
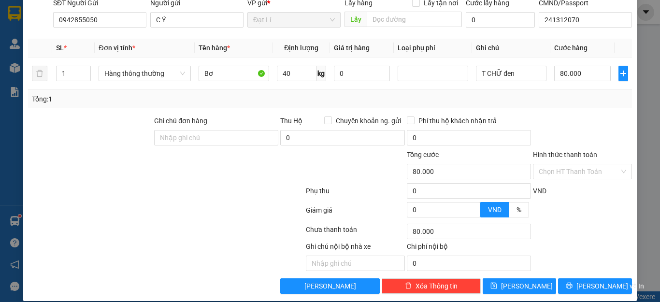
click at [580, 121] on div at bounding box center [582, 133] width 101 height 34
click at [595, 281] on span "[PERSON_NAME] và In" at bounding box center [611, 286] width 68 height 11
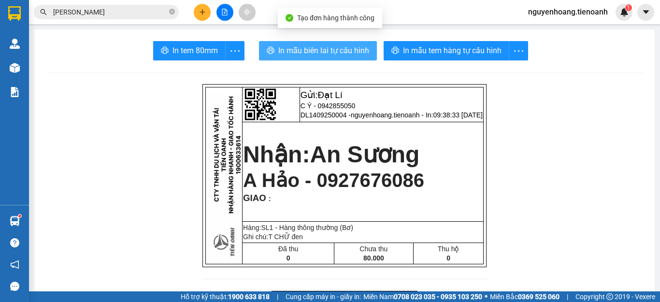
click at [338, 50] on span "In mẫu biên lai tự cấu hình" at bounding box center [323, 50] width 91 height 12
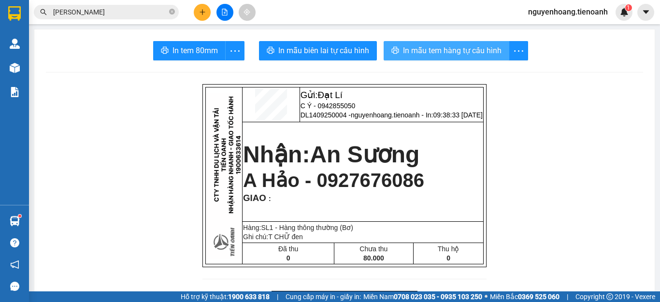
click at [453, 52] on span "In mẫu tem hàng tự cấu hình" at bounding box center [452, 50] width 99 height 12
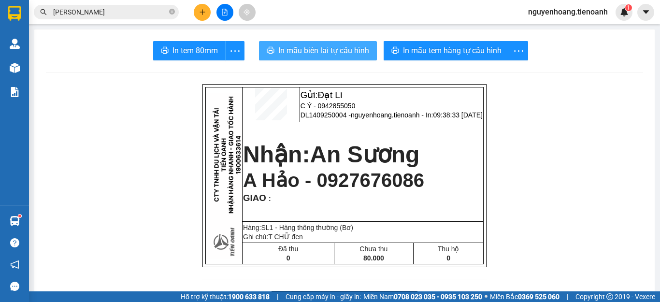
click at [314, 49] on span "In mẫu biên lai tự cấu hình" at bounding box center [323, 50] width 91 height 12
drag, startPoint x: 587, startPoint y: 165, endPoint x: 554, endPoint y: 132, distance: 46.5
click at [208, 13] on button at bounding box center [202, 12] width 17 height 17
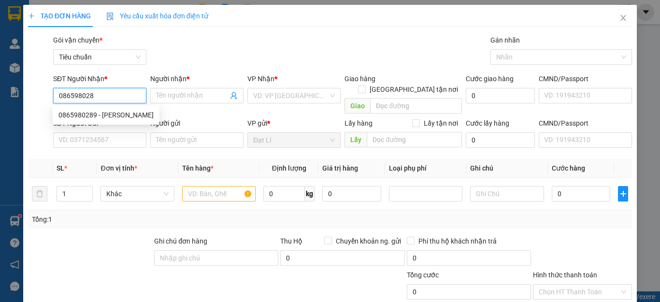
type input "0865980289"
click at [123, 109] on div "0865980289 - [PERSON_NAME]" at bounding box center [106, 114] width 107 height 15
type input "ĐÀO NHI"
type input "130.000"
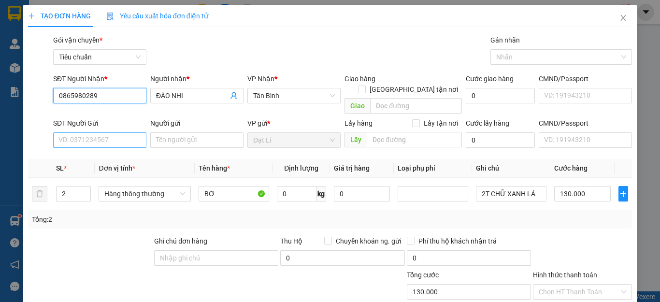
type input "0865980289"
click at [129, 133] on input "SĐT Người Gửi" at bounding box center [99, 139] width 93 height 15
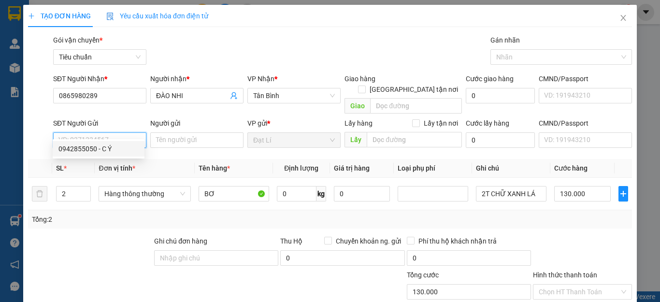
click at [117, 152] on div "0942855050 - C Ý" at bounding box center [98, 149] width 80 height 11
type input "0942855050"
type input "C Ý"
type input "241312070"
click at [102, 270] on div at bounding box center [115, 287] width 177 height 34
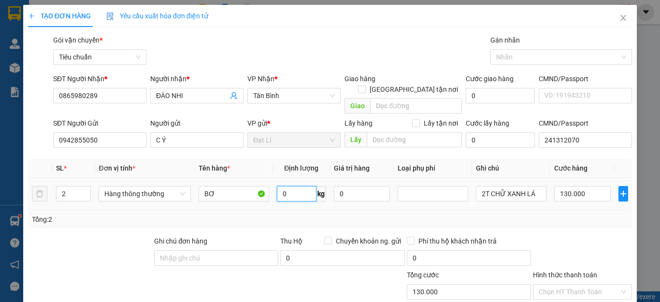
click at [293, 186] on input "0" at bounding box center [297, 193] width 40 height 15
type input "38"
click at [303, 214] on div "Tổng: 2" at bounding box center [330, 219] width 596 height 11
type input "80.000"
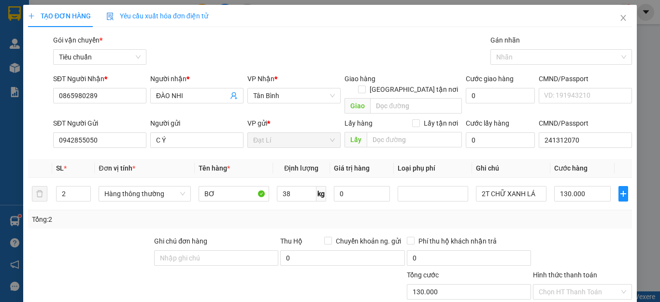
type input "80.000"
click at [521, 214] on div "Tổng: 2" at bounding box center [330, 219] width 596 height 11
click at [533, 186] on input "2T CHỮ XANH LÁ" at bounding box center [511, 193] width 71 height 15
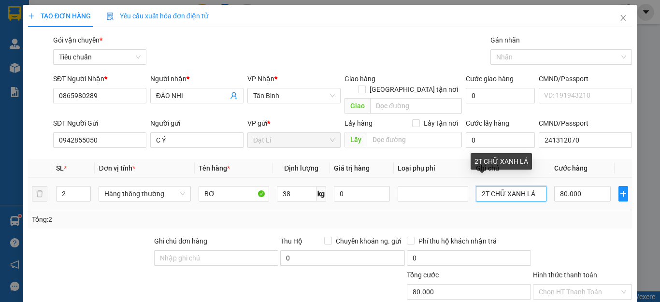
click at [533, 186] on input "2T CHỮ XANH LÁ" at bounding box center [511, 193] width 71 height 15
click at [482, 186] on input "2T CHỮ XANH LÁ" at bounding box center [511, 193] width 71 height 15
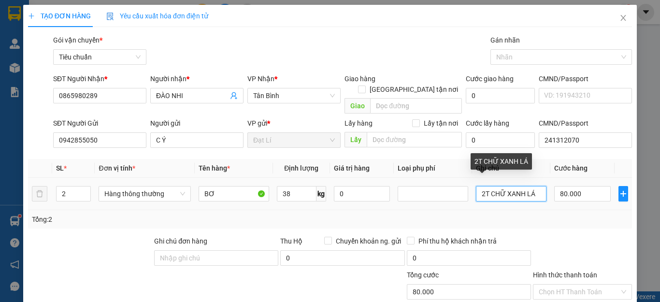
click at [480, 187] on input "2T CHỮ XANH LÁ" at bounding box center [511, 193] width 71 height 15
click at [536, 186] on input "T CHỮ XANH LÁ" at bounding box center [511, 193] width 71 height 15
click at [529, 186] on input "T CHỮ XANH LÁ" at bounding box center [511, 193] width 71 height 15
type input "T CHỮ XANH LÁ + T chữ đen"
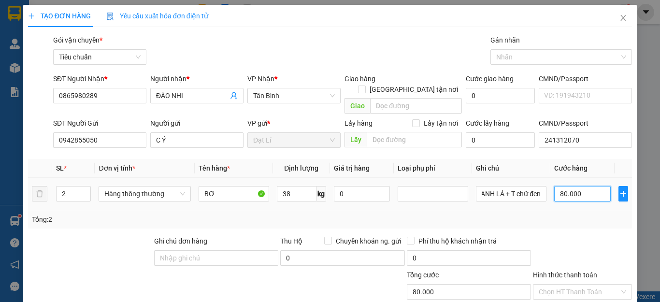
click at [559, 187] on input "80.000" at bounding box center [582, 193] width 57 height 15
click at [294, 186] on input "38" at bounding box center [297, 193] width 40 height 15
type input "5"
type input "35"
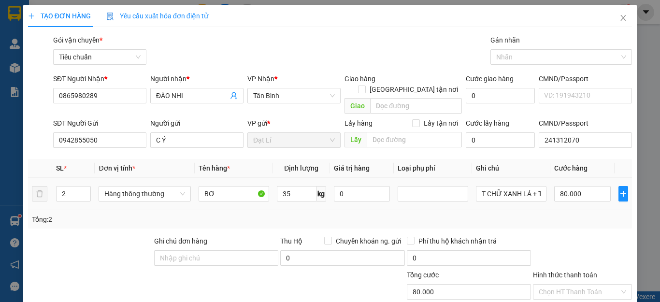
click at [336, 198] on td "0" at bounding box center [362, 194] width 64 height 32
click at [555, 214] on div "Tổng: 2" at bounding box center [330, 219] width 596 height 11
type input "70.000"
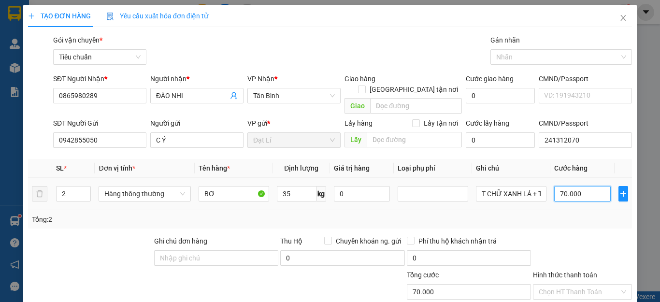
click at [585, 186] on input "70.000" at bounding box center [582, 193] width 57 height 15
type input "1"
type input "14"
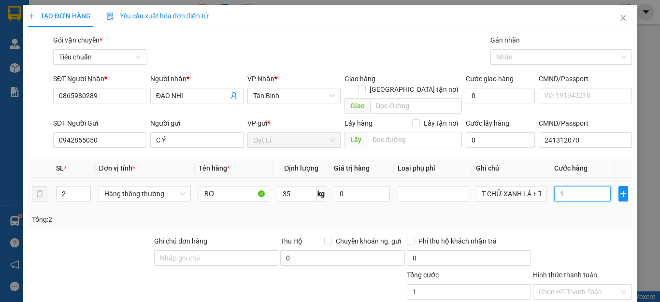
type input "14"
type input "140"
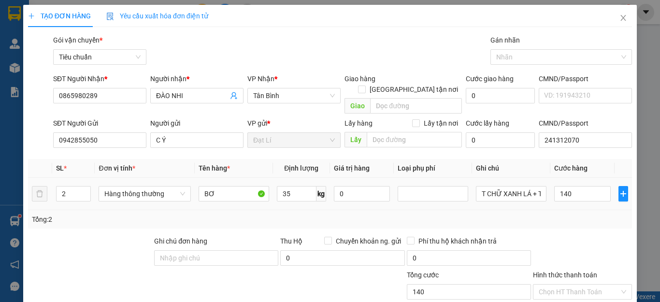
type input "140.000"
click at [585, 214] on div "Tổng: 2" at bounding box center [330, 219] width 596 height 11
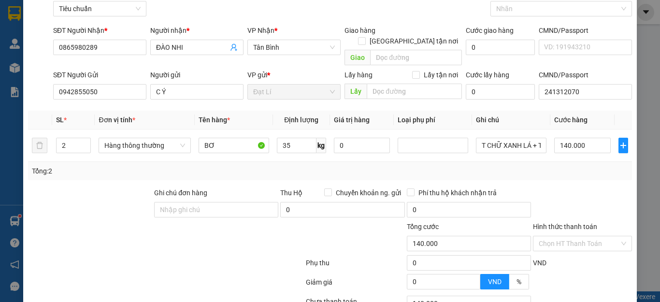
scroll to position [120, 0]
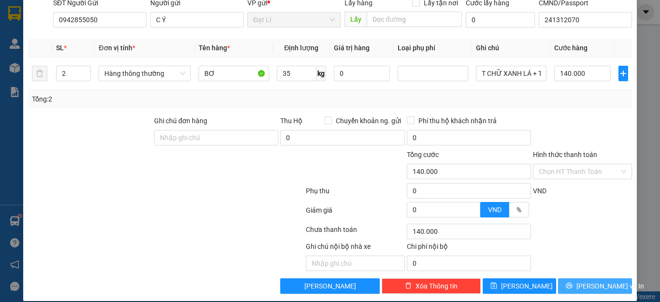
click at [609, 278] on button "[PERSON_NAME] và In" at bounding box center [595, 285] width 74 height 15
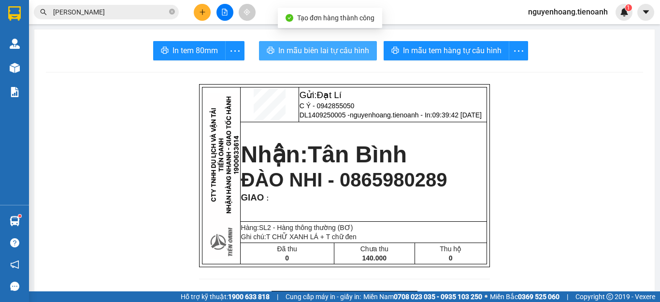
click at [303, 50] on span "In mẫu biên lai tự cấu hình" at bounding box center [323, 50] width 91 height 12
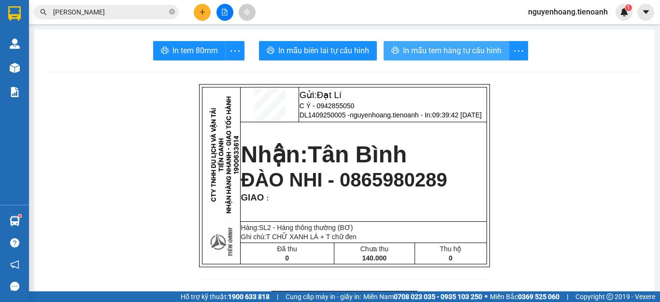
click at [447, 54] on span "In mẫu tem hàng tự cấu hình" at bounding box center [452, 50] width 99 height 12
drag, startPoint x: 517, startPoint y: 156, endPoint x: 451, endPoint y: 43, distance: 130.8
click at [451, 43] on button "In mẫu tem hàng tự cấu hình" at bounding box center [447, 50] width 126 height 19
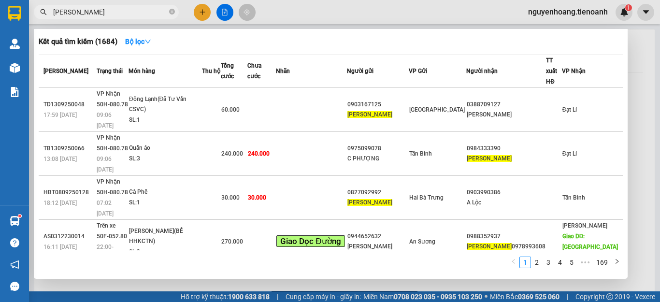
click at [105, 12] on input "[PERSON_NAME]" at bounding box center [110, 12] width 114 height 11
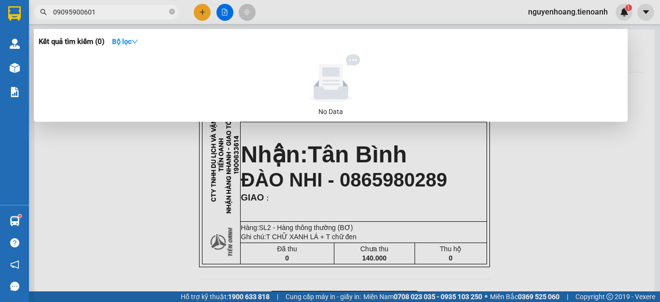
click at [78, 12] on input "09095900601" at bounding box center [110, 12] width 114 height 11
drag, startPoint x: 60, startPoint y: 12, endPoint x: 44, endPoint y: 15, distance: 16.6
click at [44, 15] on div "09095900601" at bounding box center [94, 12] width 189 height 15
click at [128, 14] on input "095900601" at bounding box center [110, 12] width 114 height 11
click at [60, 13] on input "095900601" at bounding box center [110, 12] width 114 height 11
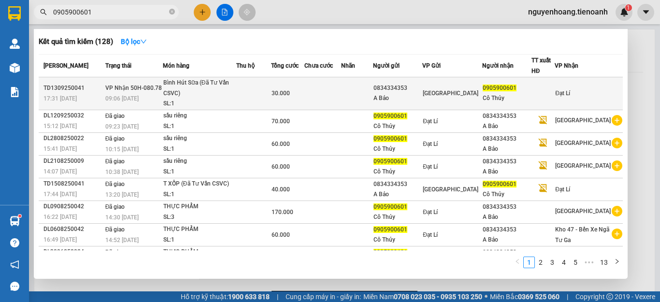
type input "0905900601"
click at [245, 96] on td at bounding box center [253, 93] width 35 height 33
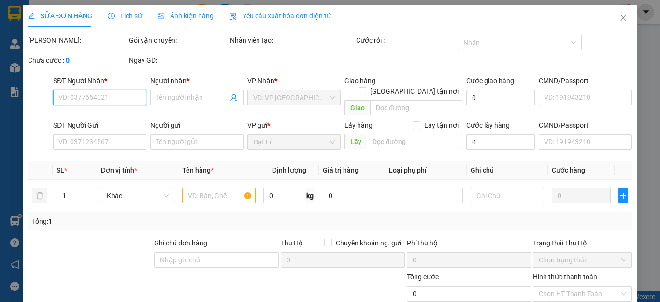
type input "0905900601"
type input "Cô Thủy"
type input "0834334353"
type input "A Bảo"
type input "30.000"
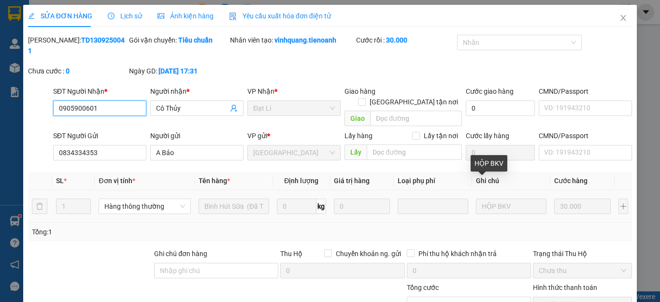
scroll to position [122, 0]
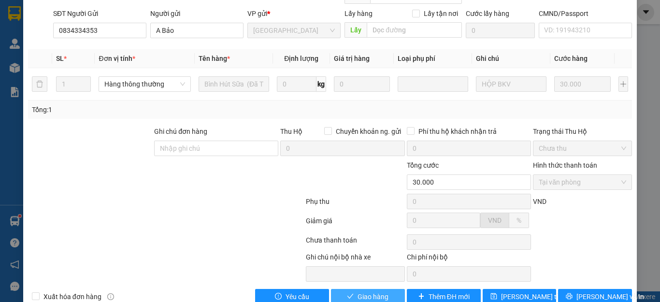
click at [358, 291] on span "Giao hàng" at bounding box center [373, 296] width 31 height 11
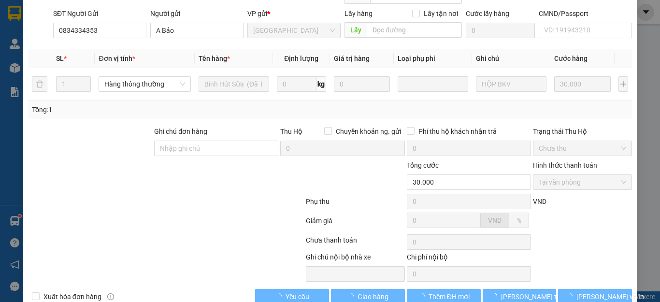
click at [181, 194] on div at bounding box center [166, 203] width 278 height 19
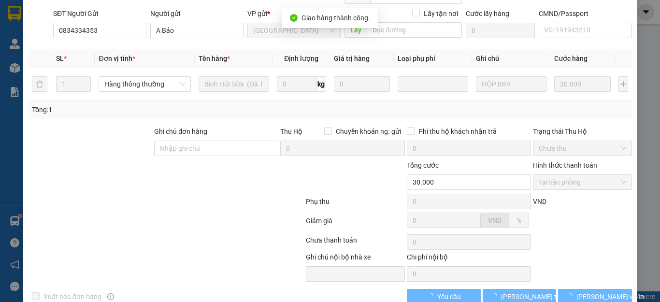
scroll to position [0, 0]
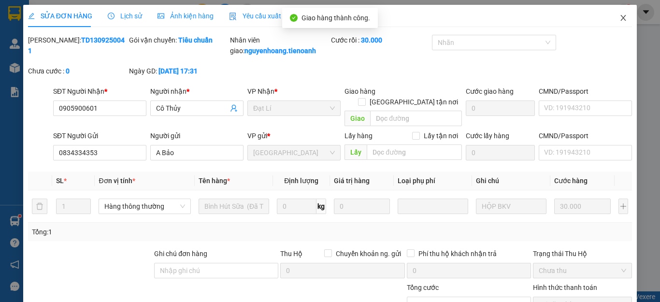
click at [620, 19] on icon "close" at bounding box center [624, 18] width 8 height 8
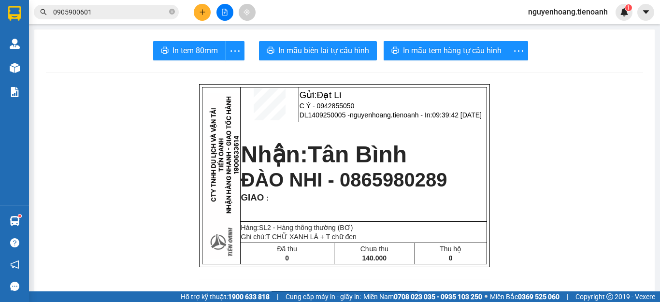
click at [122, 12] on input "0905900601" at bounding box center [110, 12] width 114 height 11
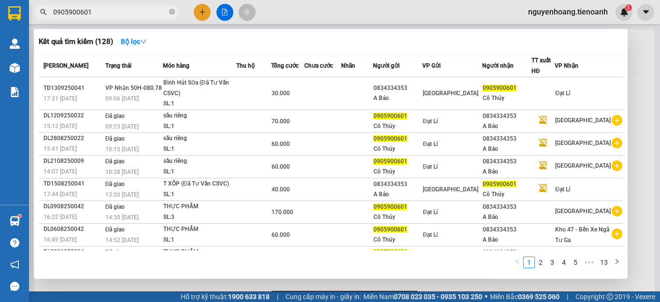
click at [122, 12] on input "0905900601" at bounding box center [110, 12] width 114 height 11
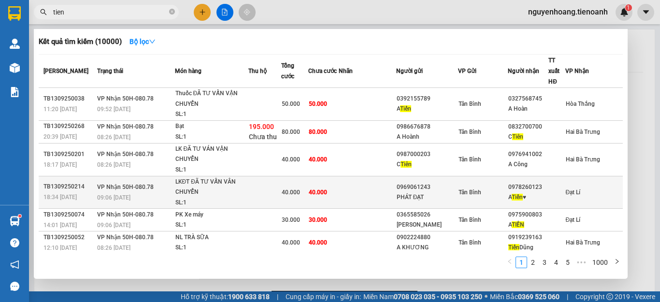
type input "tien"
click at [396, 183] on td at bounding box center [368, 192] width 58 height 33
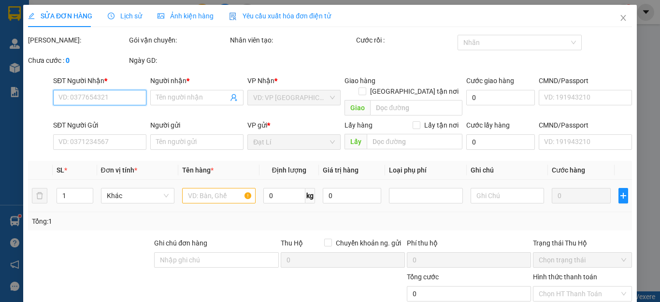
type input "0978260123"
type input "A Tiến ♥"
type input "0969061243"
type input "PHÁT ĐẠT"
type input "40.000"
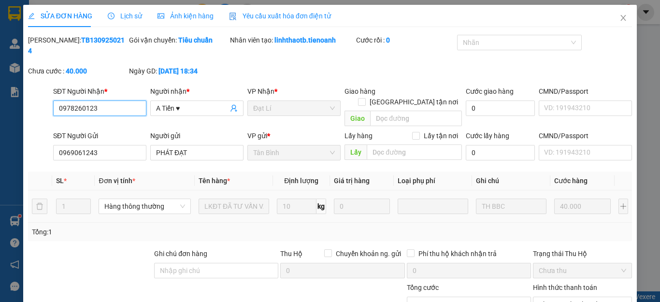
scroll to position [122, 0]
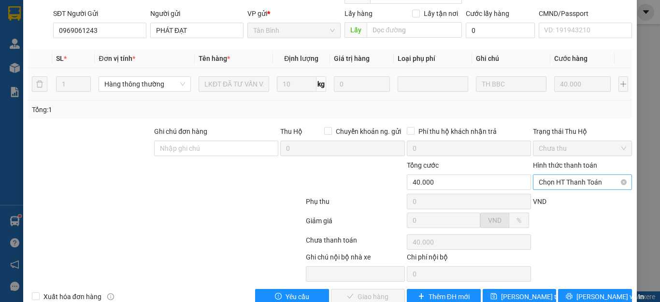
click at [570, 175] on span "Chọn HT Thanh Toán" at bounding box center [582, 182] width 87 height 15
click at [559, 181] on div "Tại văn phòng" at bounding box center [576, 180] width 86 height 11
type input "0"
click at [387, 291] on span "[PERSON_NAME] và Giao hàng" at bounding box center [395, 296] width 93 height 11
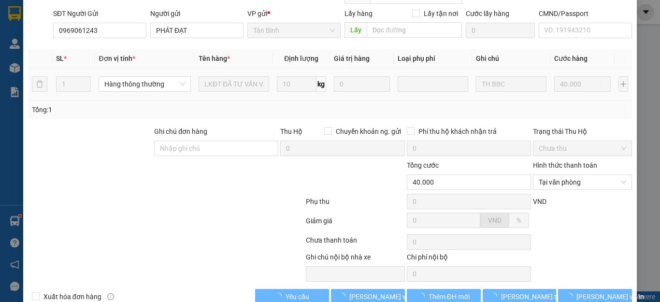
click at [256, 213] on div at bounding box center [166, 222] width 278 height 19
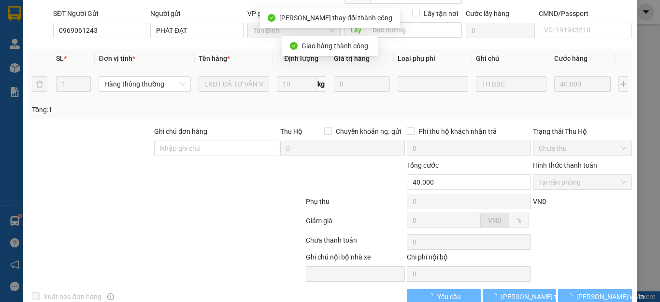
scroll to position [11, 0]
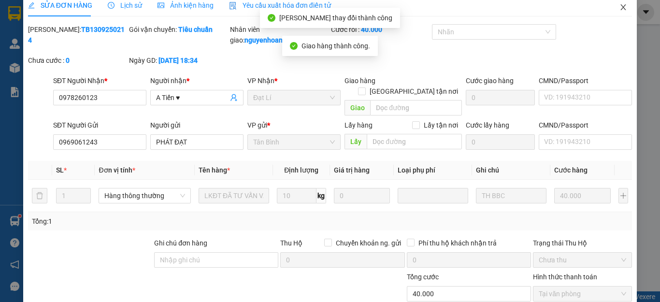
click at [620, 9] on icon "close" at bounding box center [624, 7] width 8 height 8
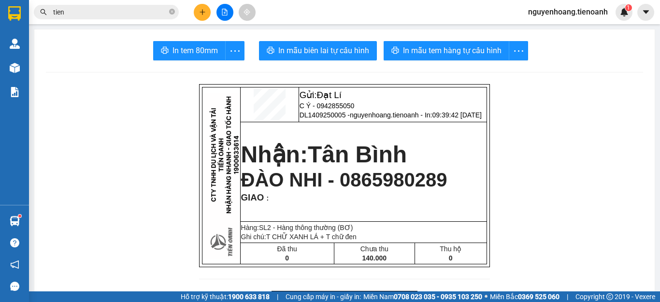
click at [88, 22] on div "Kết quả tìm kiếm ( 10000 ) Bộ lọc Mã ĐH Trạng thái Món hàng Thu hộ Tổng cước Ch…" at bounding box center [330, 12] width 660 height 24
click at [95, 15] on input "tien" at bounding box center [110, 12] width 114 height 11
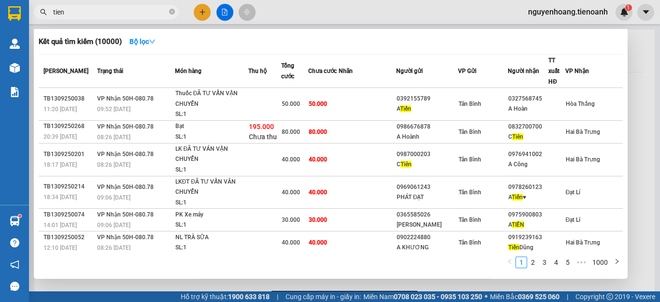
click at [95, 15] on input "tien" at bounding box center [110, 12] width 114 height 11
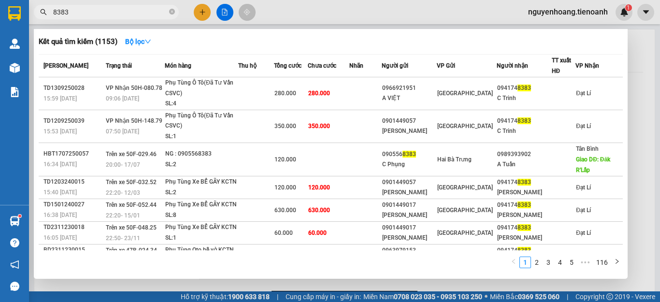
type input "8383"
click at [637, 95] on div at bounding box center [330, 151] width 660 height 302
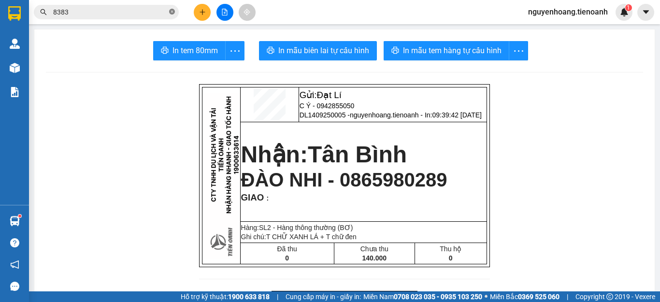
click at [174, 13] on icon "close-circle" at bounding box center [172, 12] width 6 height 6
click at [150, 12] on input "text" at bounding box center [110, 12] width 114 height 11
click at [205, 10] on icon "plus" at bounding box center [202, 12] width 7 height 7
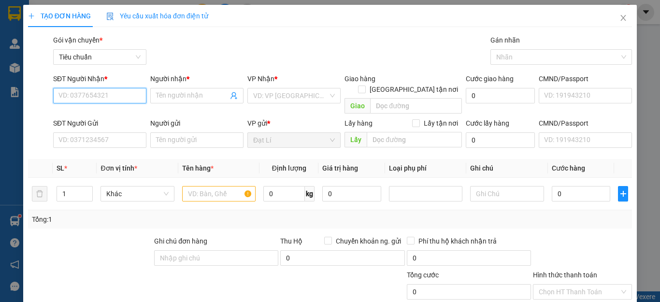
click at [131, 89] on input "SĐT Người Nhận *" at bounding box center [99, 95] width 93 height 15
type input "0932787344"
click at [120, 111] on div "0932787344 - [PERSON_NAME]" at bounding box center [105, 115] width 95 height 11
type input "c Năm"
checkbox input "true"
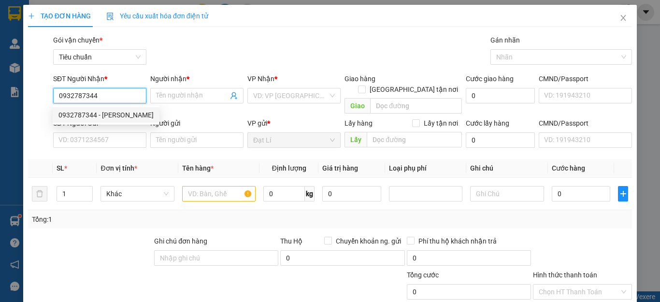
type input "[STREET_ADDRESS]"
type input "khách dặn 1h giao"
type input "80.000"
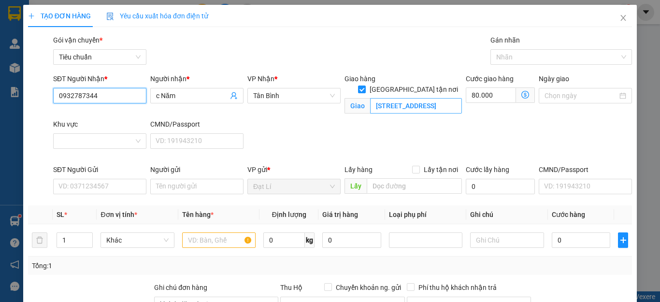
type input "110.000"
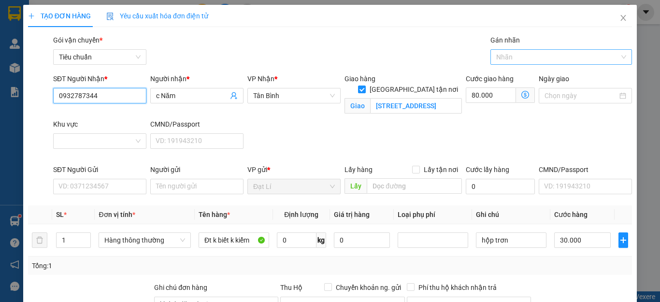
click at [518, 59] on div at bounding box center [557, 57] width 128 height 12
type input "0932787344"
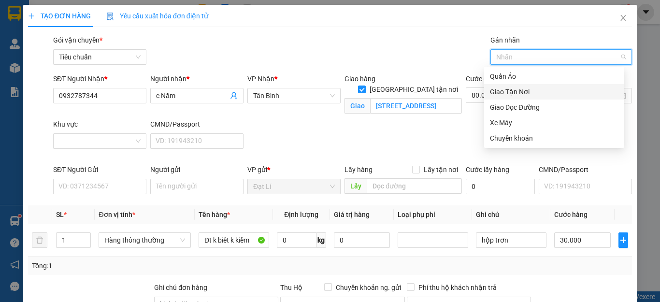
click at [514, 88] on div "Giao Tận Nơi" at bounding box center [554, 92] width 129 height 11
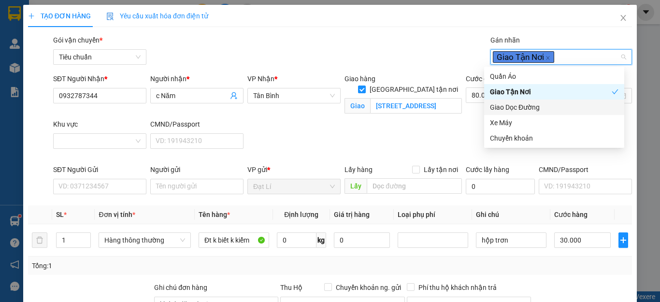
click at [301, 129] on div "SĐT Người Nhận * 0932787344 Người nhận * c Năm VP Nhận * [GEOGRAPHIC_DATA] tận …" at bounding box center [342, 118] width 583 height 91
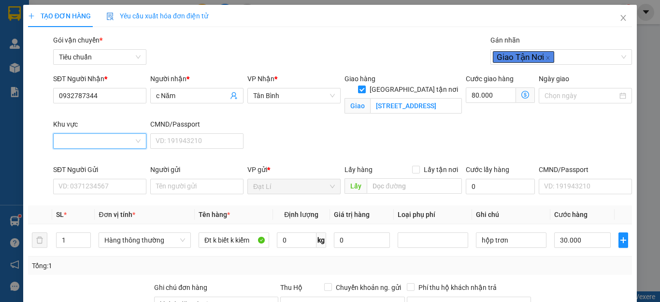
click at [84, 145] on input "Khu vực" at bounding box center [96, 141] width 75 height 15
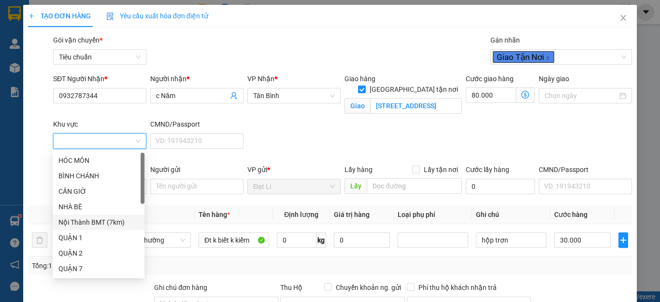
scroll to position [48, 0]
click at [84, 218] on div "QUẬN 7" at bounding box center [98, 220] width 80 height 11
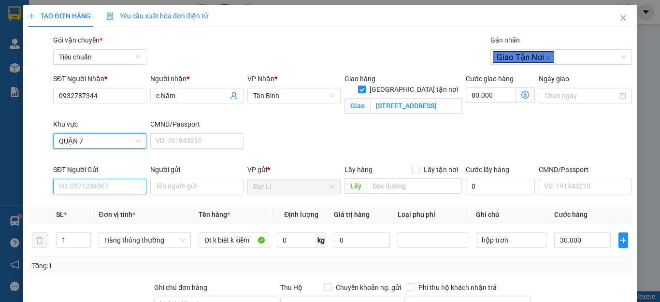
click at [114, 184] on input "SĐT Người Gửi" at bounding box center [99, 186] width 93 height 15
type input "30.000"
type input "0"
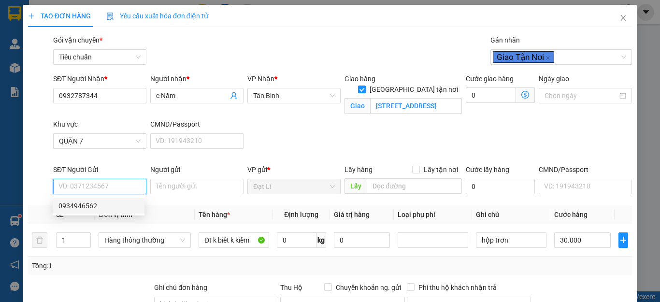
click at [103, 207] on div "0934946562" at bounding box center [98, 206] width 80 height 11
type input "0934946562"
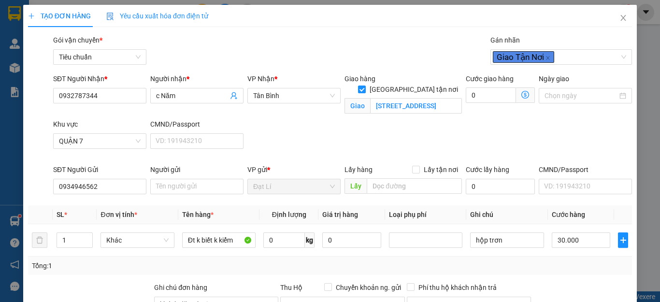
click at [91, 272] on div "Tổng: 1" at bounding box center [330, 266] width 604 height 18
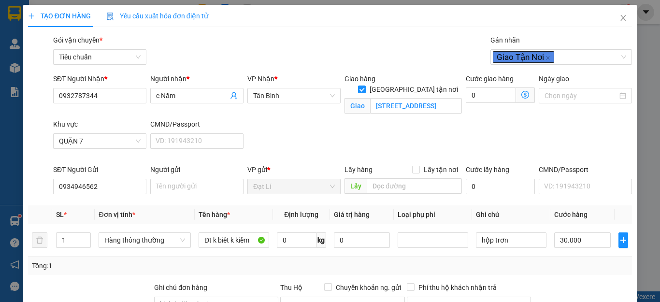
scroll to position [145, 0]
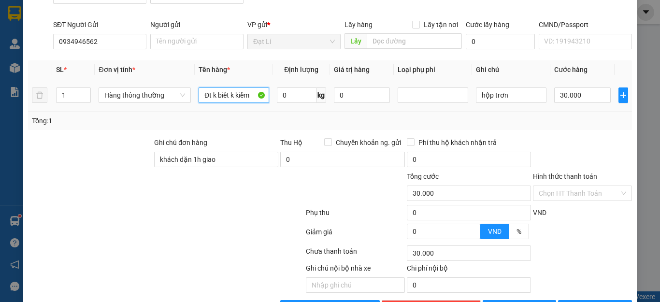
click at [251, 97] on input "Đt k biết k kiểm" at bounding box center [234, 94] width 71 height 15
click at [285, 96] on input "0" at bounding box center [297, 94] width 40 height 15
type input "5"
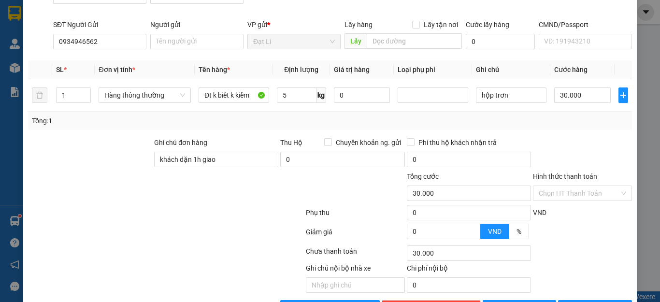
click at [478, 126] on div "Tổng: 1" at bounding box center [330, 121] width 596 height 11
type input "110.000"
type input "80.000"
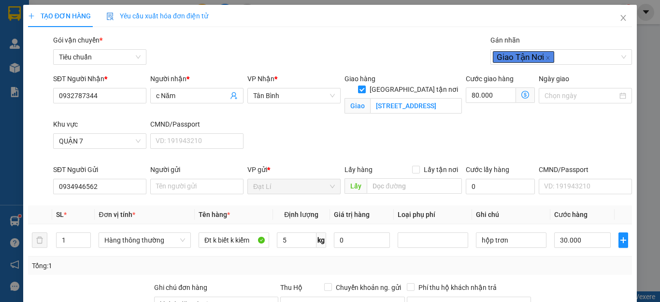
click at [522, 93] on icon "dollar-circle" at bounding box center [526, 95] width 8 height 8
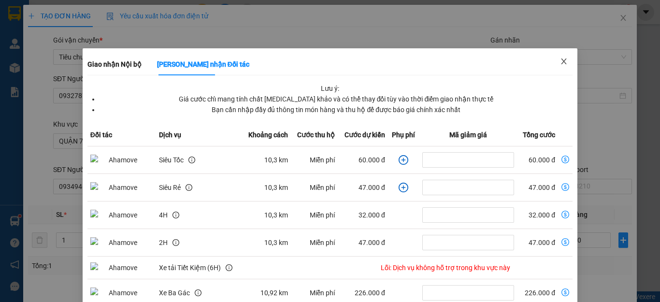
click at [562, 57] on span "Close" at bounding box center [564, 61] width 27 height 27
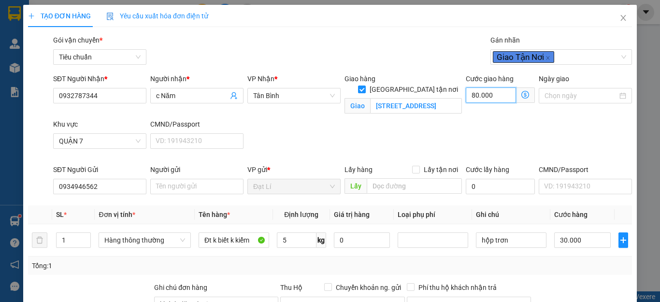
click at [480, 96] on input "80.000" at bounding box center [491, 94] width 50 height 15
type input "30.007"
type input "7"
type input "30.070"
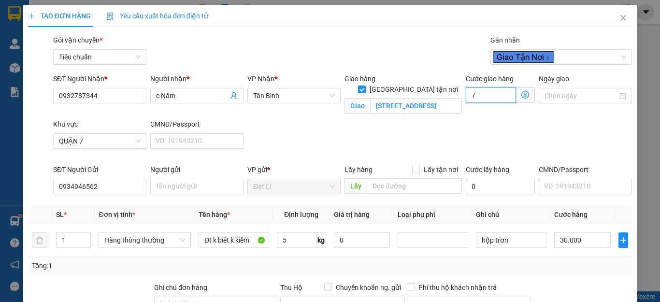
type input "30.070"
type input "70"
click at [535, 124] on div "SĐT Người Nhận * 0932787344 Người nhận * c Năm VP Nhận * Tân Bình Giao hàng Gia…" at bounding box center [342, 118] width 583 height 91
type input "100.000"
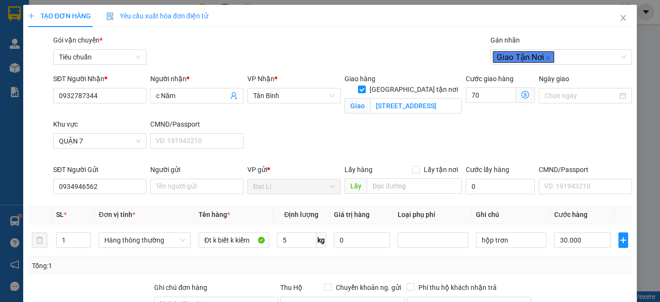
type input "70.000"
click at [526, 96] on span "Giao nhận Nội bộ Giao nhận Đối tác Lưu ý: Giá cước chỉ mang tính chất [MEDICAL_…" at bounding box center [525, 94] width 19 height 15
click at [516, 96] on span "Giao nhận Nội bộ Giao nhận Đối tác Lưu ý: Giá cước chỉ mang tính chất [MEDICAL_…" at bounding box center [525, 94] width 19 height 15
click at [522, 94] on icon "dollar-circle" at bounding box center [526, 95] width 8 height 8
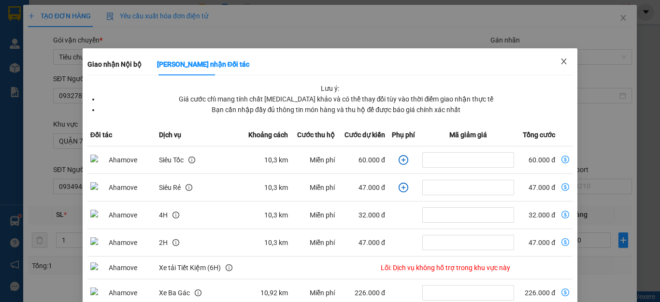
click at [560, 60] on icon "close" at bounding box center [564, 62] width 8 height 8
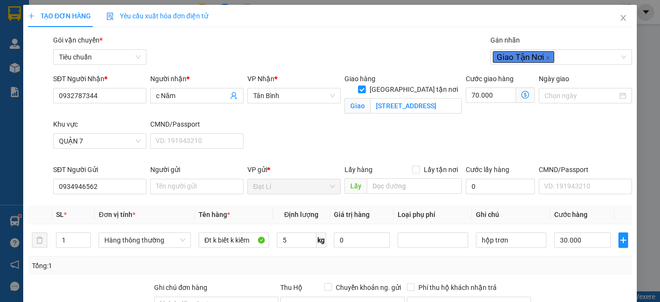
click at [567, 132] on div "SĐT Người Nhận * 0932787344 Người nhận * c Năm VP Nhận * [GEOGRAPHIC_DATA] tận …" at bounding box center [342, 118] width 583 height 91
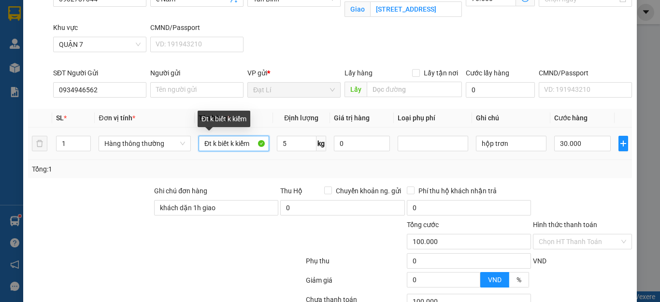
click at [250, 146] on input "Đt k biết k kiểm" at bounding box center [234, 143] width 71 height 15
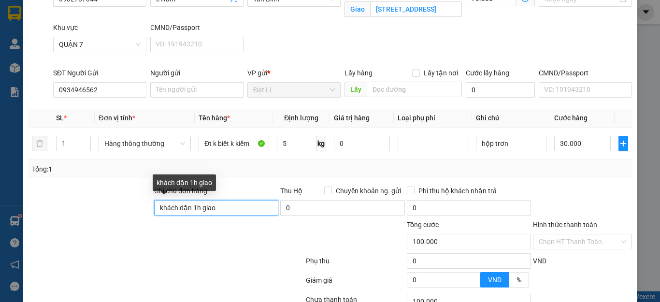
click at [239, 212] on input "khách dặn 1h giao" at bounding box center [216, 207] width 124 height 15
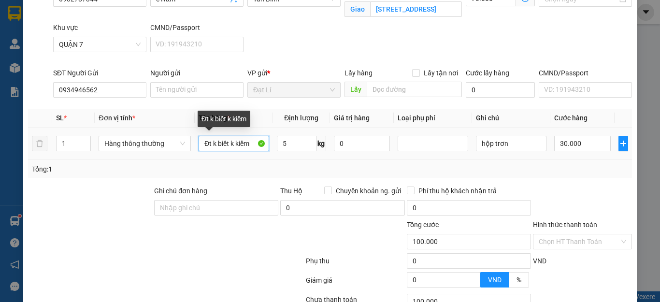
click at [247, 141] on input "Đt k biết k kiểm" at bounding box center [234, 143] width 71 height 15
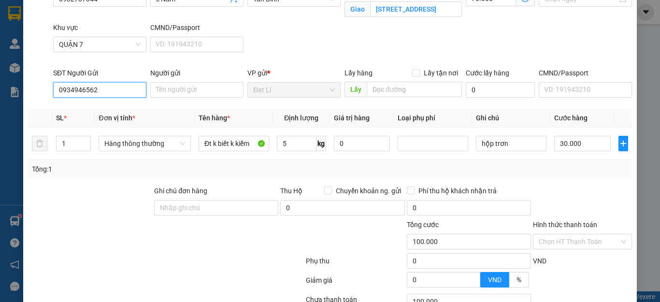
click at [124, 89] on input "0934946562" at bounding box center [99, 89] width 93 height 15
type input "0907422477"
click at [124, 89] on input "0907422477" at bounding box center [99, 89] width 93 height 15
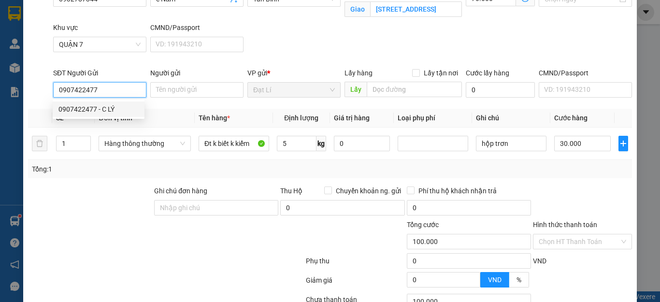
click at [119, 108] on div "0907422477 - C LÝ" at bounding box center [98, 109] width 80 height 11
type input "C LÝ"
type input "241036691"
type input "110.000"
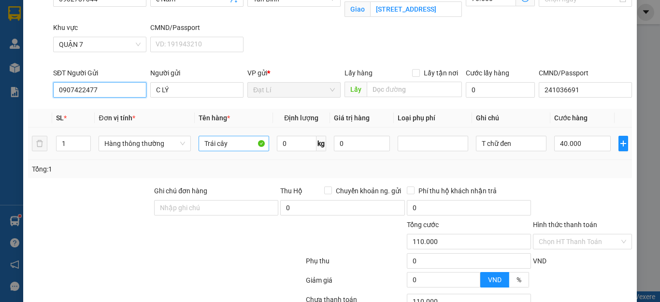
type input "0907422477"
click at [236, 143] on input "Trái cây" at bounding box center [234, 143] width 71 height 15
type input "n"
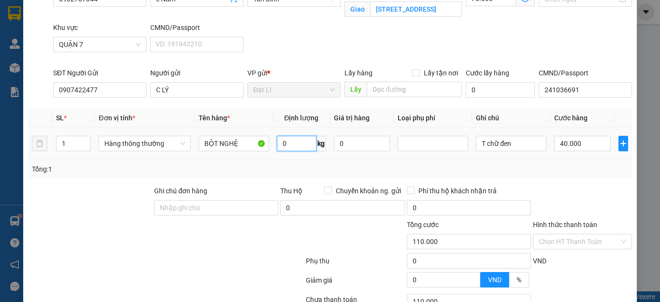
click at [282, 144] on input "0" at bounding box center [297, 143] width 40 height 15
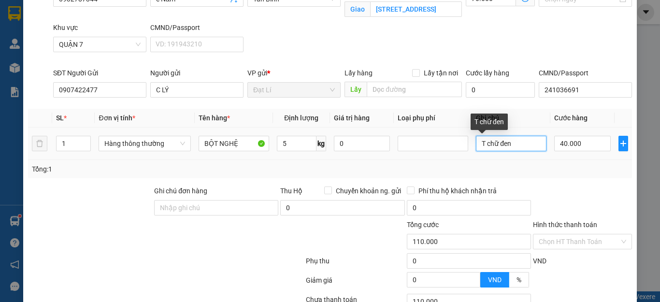
click at [519, 148] on input "T chữ đen" at bounding box center [511, 143] width 71 height 15
click at [563, 185] on div "Transit Pickup Surcharge Ids Transit Deliver Surcharge Ids Transit Deliver Surc…" at bounding box center [330, 151] width 604 height 426
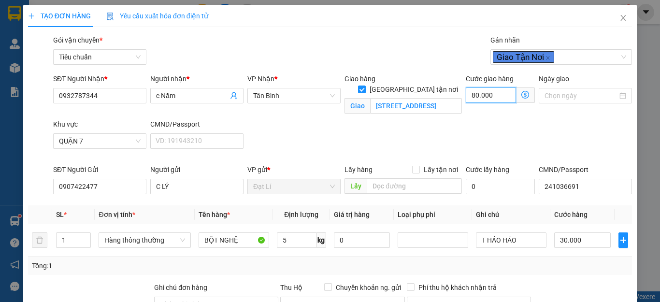
click at [483, 100] on input "80.000" at bounding box center [491, 94] width 50 height 15
click at [534, 119] on div "SĐT Người Nhận * 0932787344 Người nhận * c Năm VP Nhận * Tân Bình Giao hàng Gia…" at bounding box center [342, 118] width 583 height 91
click at [516, 90] on span "Giao nhận Nội bộ Giao nhận Đối tác Lưu ý: Giá cước chỉ mang tính chất [MEDICAL_…" at bounding box center [525, 94] width 19 height 15
click at [522, 93] on icon "dollar-circle" at bounding box center [526, 95] width 8 height 8
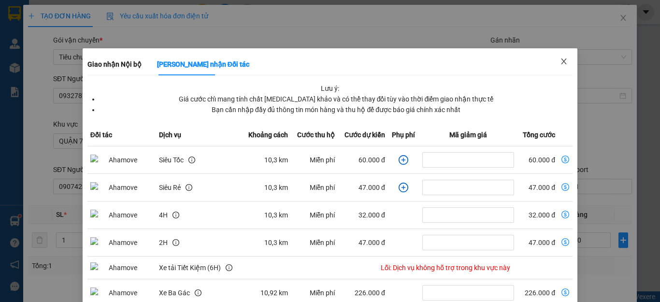
click at [562, 62] on icon "close" at bounding box center [564, 61] width 5 height 6
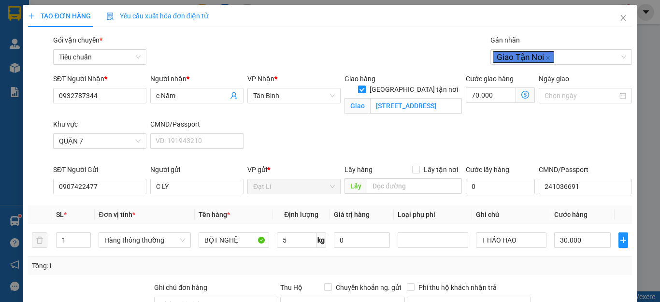
click at [586, 129] on div "SĐT Người Nhận * 0932787344 Người nhận * c Năm VP Nhận * [GEOGRAPHIC_DATA] tận …" at bounding box center [342, 118] width 583 height 91
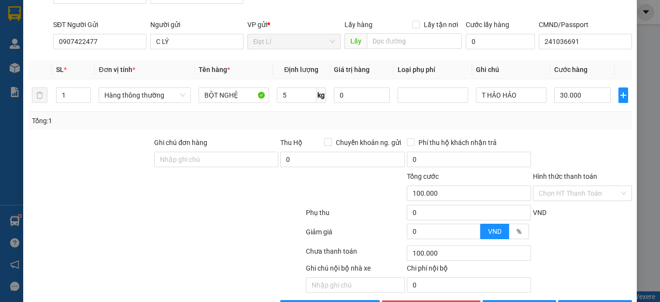
scroll to position [177, 0]
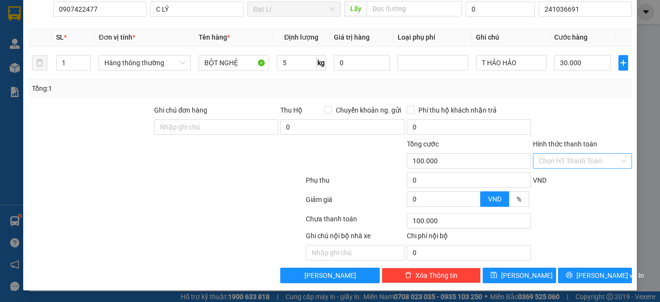
click at [574, 155] on input "Hình thức thanh toán" at bounding box center [579, 161] width 81 height 15
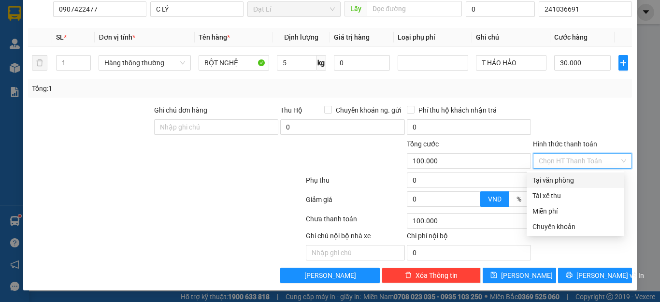
click at [575, 174] on div "Tại văn phòng" at bounding box center [576, 180] width 98 height 15
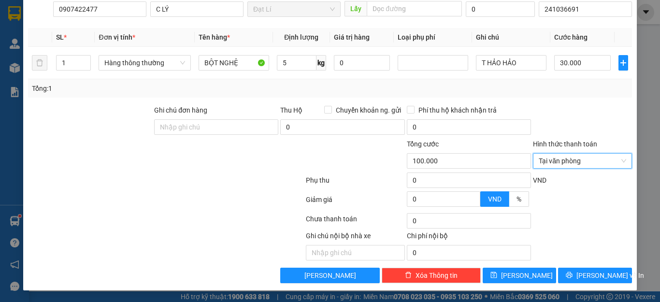
click at [578, 119] on div at bounding box center [582, 122] width 101 height 34
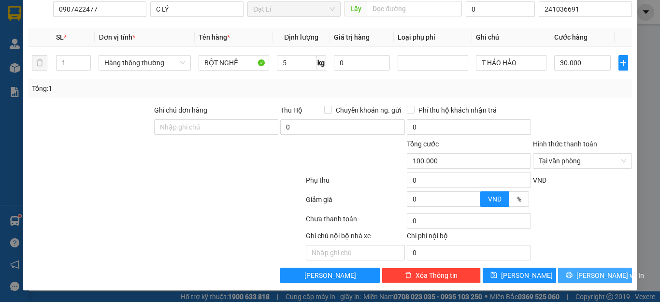
drag, startPoint x: 589, startPoint y: 267, endPoint x: 589, endPoint y: 273, distance: 5.8
click at [589, 272] on div "Transit Pickup Surcharge Ids Transit Deliver Surcharge Ids Transit Deliver Surc…" at bounding box center [330, 70] width 604 height 426
click at [589, 273] on span "[PERSON_NAME] và In" at bounding box center [611, 275] width 68 height 11
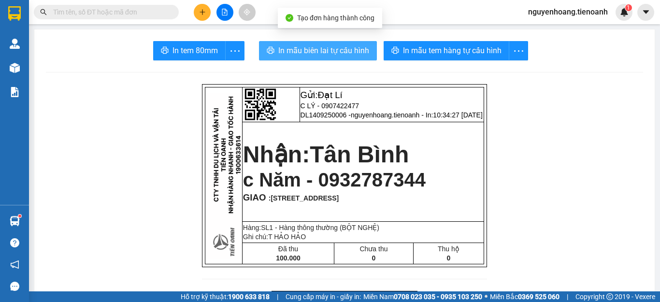
click at [326, 52] on span "In mẫu biên lai tự cấu hình" at bounding box center [323, 50] width 91 height 12
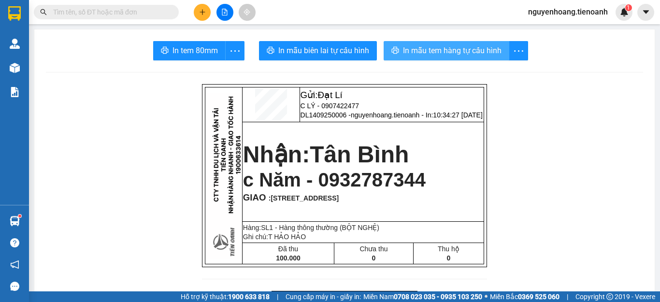
click at [447, 50] on span "In mẫu tem hàng tự cấu hình" at bounding box center [452, 50] width 99 height 12
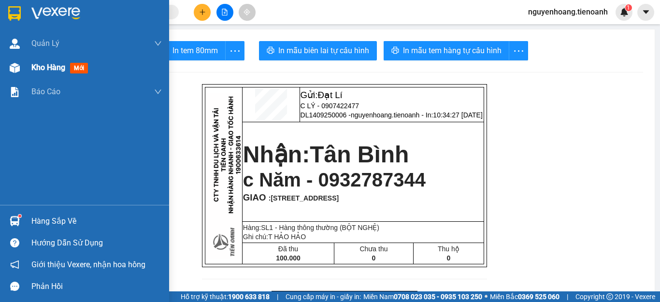
click at [47, 69] on span "Kho hàng" at bounding box center [48, 67] width 34 height 9
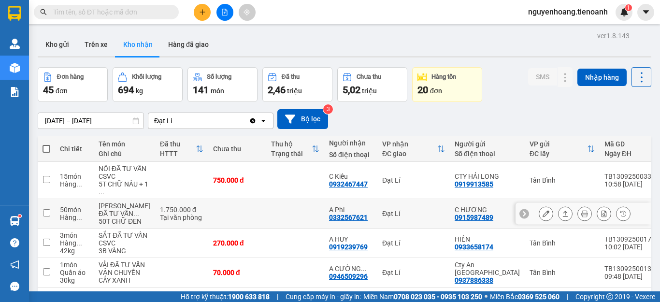
click at [266, 199] on td at bounding box center [295, 213] width 58 height 29
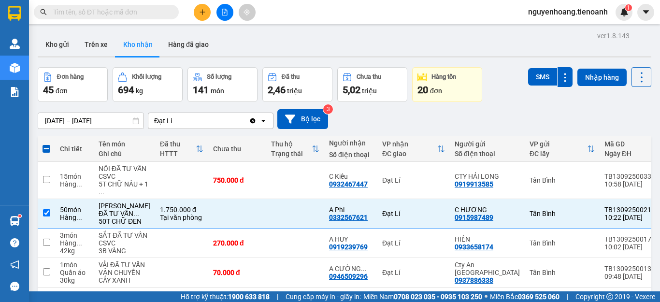
click at [128, 4] on div "Kết quả tìm kiếm ( 1153 ) Bộ lọc Mã ĐH Trạng thái Món hàng Thu hộ Tổng cước Chư…" at bounding box center [94, 12] width 189 height 17
click at [127, 12] on input "text" at bounding box center [110, 12] width 114 height 11
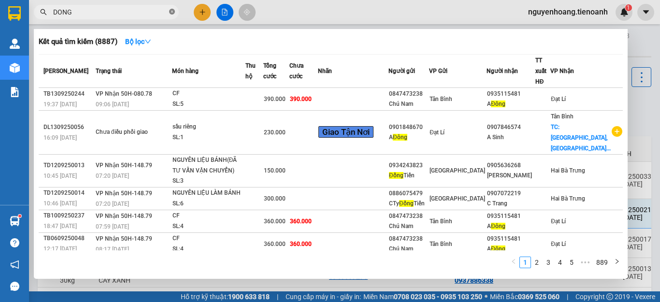
click at [172, 13] on icon "close-circle" at bounding box center [172, 12] width 6 height 6
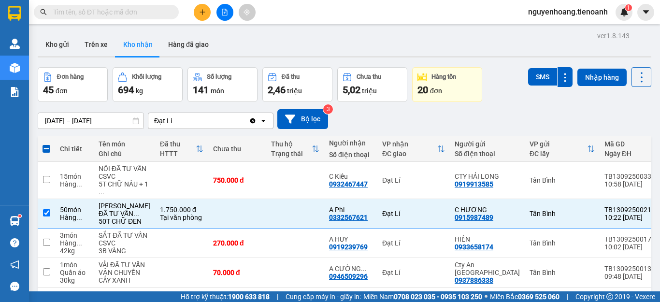
click at [569, 105] on div "[DATE] – [DATE] Press the down arrow key to interact with the calendar and sele…" at bounding box center [345, 119] width 614 height 34
click at [79, 13] on input "text" at bounding box center [110, 12] width 114 height 11
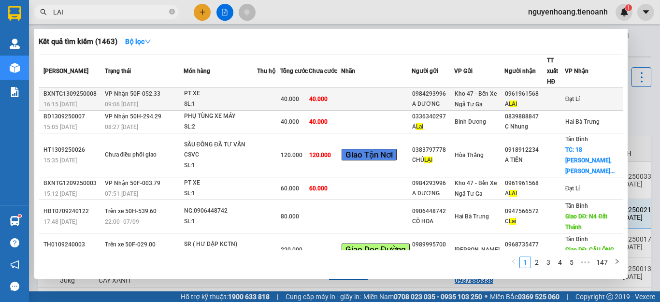
click at [376, 100] on td at bounding box center [376, 99] width 71 height 23
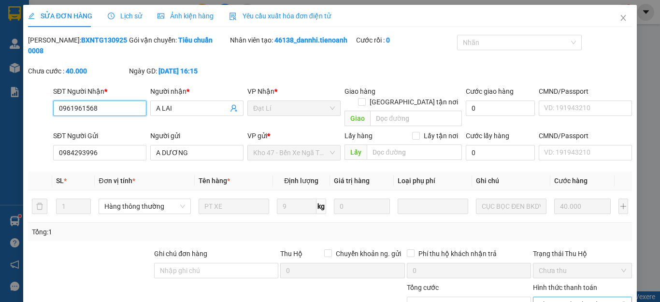
click at [561, 297] on span "Chọn HT Thanh Toán" at bounding box center [582, 304] width 87 height 15
click at [560, 297] on div "Tại văn phòng" at bounding box center [576, 302] width 86 height 11
drag, startPoint x: 389, startPoint y: 275, endPoint x: 356, endPoint y: 271, distance: 32.7
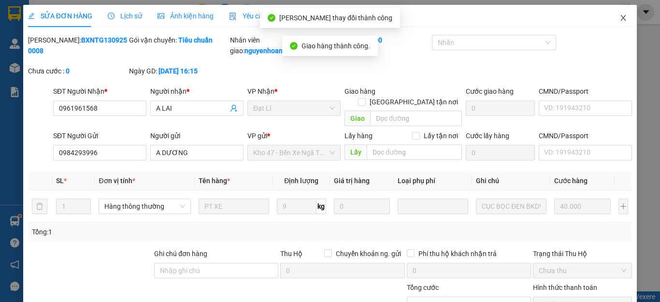
click at [620, 20] on span "Close" at bounding box center [623, 18] width 27 height 27
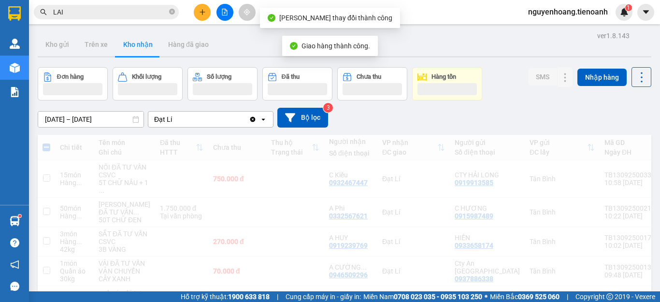
click at [99, 16] on input "LAI" at bounding box center [110, 12] width 114 height 11
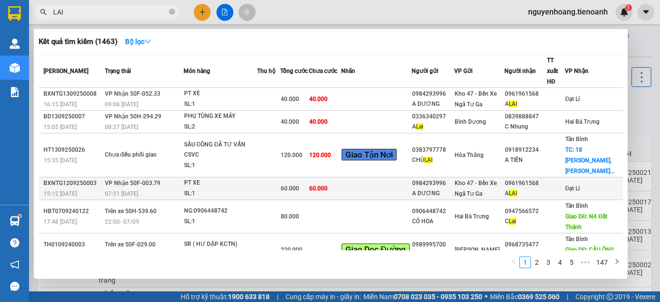
click at [341, 192] on td "60.000" at bounding box center [325, 188] width 32 height 23
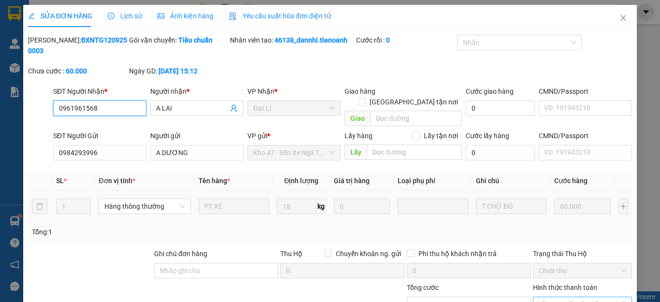
click at [564, 297] on span "Chọn HT Thanh Toán" at bounding box center [582, 304] width 87 height 15
drag, startPoint x: 565, startPoint y: 174, endPoint x: 562, endPoint y: 183, distance: 9.2
click at [565, 295] on div "Tại văn phòng" at bounding box center [576, 302] width 98 height 15
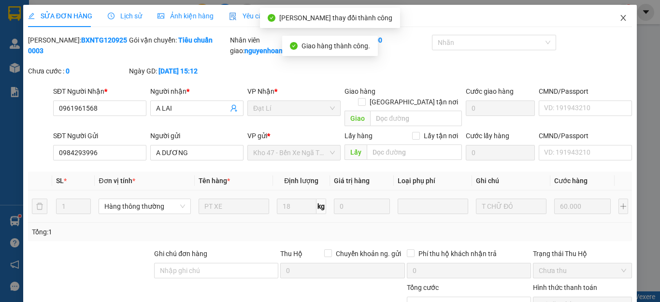
click at [620, 20] on icon "close" at bounding box center [624, 18] width 8 height 8
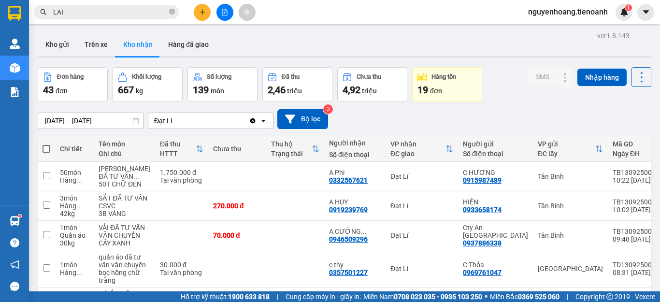
click at [567, 124] on div "[DATE] – [DATE] Press the down arrow key to interact with the calendar and sele…" at bounding box center [345, 119] width 614 height 20
click at [141, 14] on input "LAI" at bounding box center [110, 12] width 114 height 11
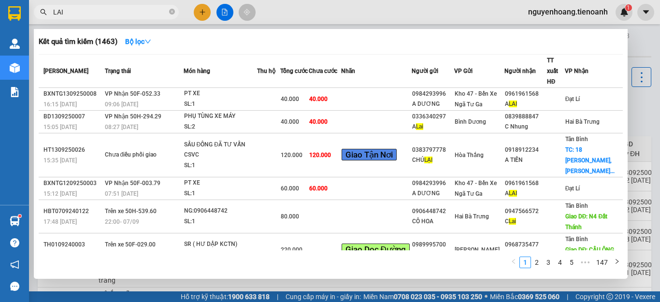
click at [141, 14] on input "LAI" at bounding box center [110, 12] width 114 height 11
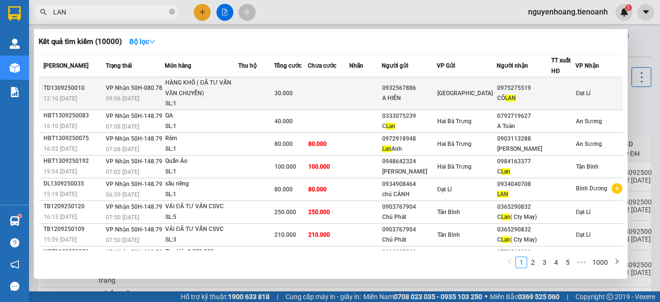
click at [349, 102] on td at bounding box center [329, 93] width 42 height 33
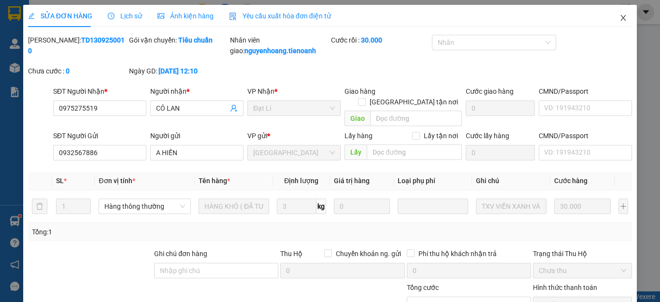
click at [620, 18] on icon "close" at bounding box center [624, 18] width 8 height 8
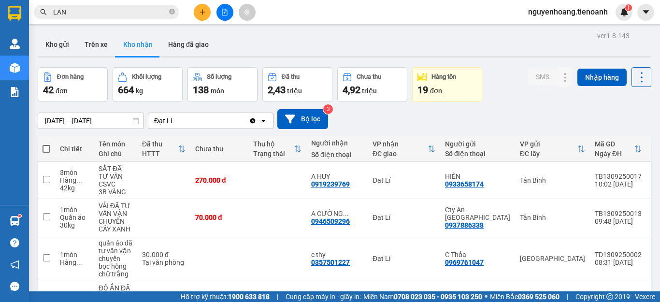
click at [455, 120] on div "[DATE] – [DATE] Press the down arrow key to interact with the calendar and sele…" at bounding box center [345, 119] width 614 height 20
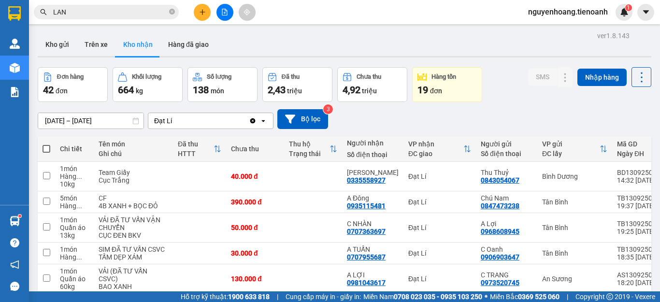
click at [126, 12] on input "LAN" at bounding box center [110, 12] width 114 height 11
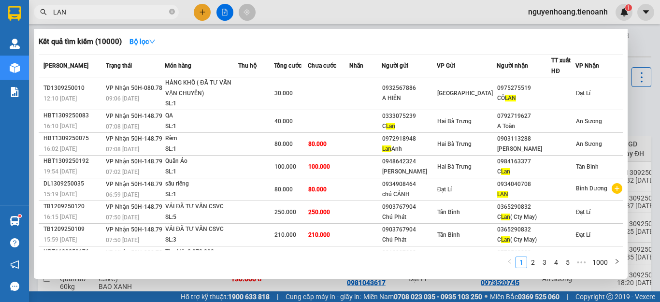
click at [126, 12] on input "LAN" at bounding box center [110, 12] width 114 height 11
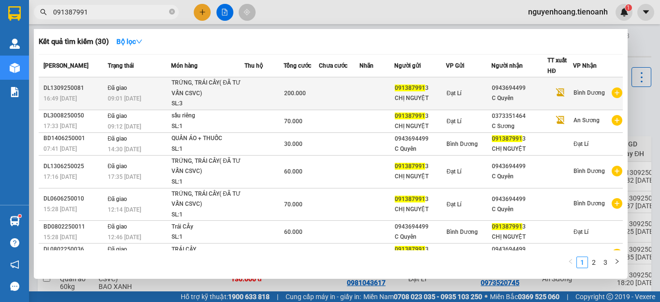
click at [346, 101] on td at bounding box center [339, 93] width 41 height 33
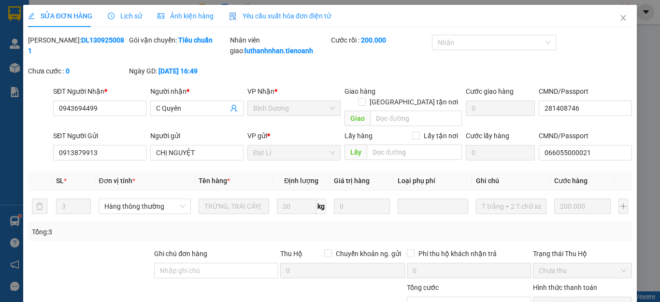
click at [135, 16] on span "Lịch sử" at bounding box center [125, 16] width 34 height 8
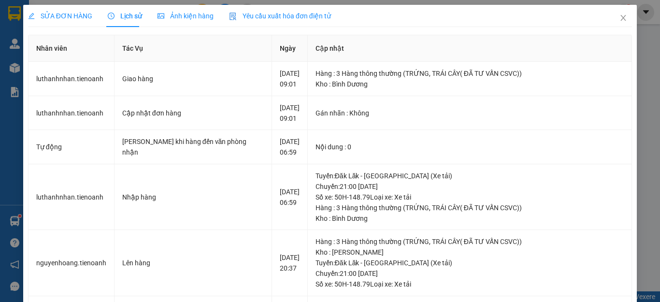
click at [77, 17] on span "SỬA ĐƠN HÀNG" at bounding box center [60, 16] width 64 height 8
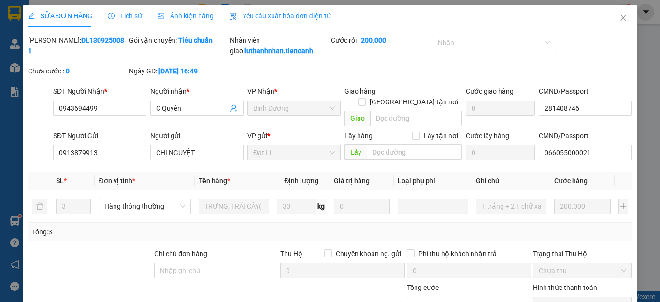
click at [280, 227] on div "Tổng: 3" at bounding box center [330, 232] width 596 height 11
click at [272, 227] on div "Tổng: 3" at bounding box center [330, 232] width 596 height 11
click at [621, 16] on span "Close" at bounding box center [623, 18] width 27 height 27
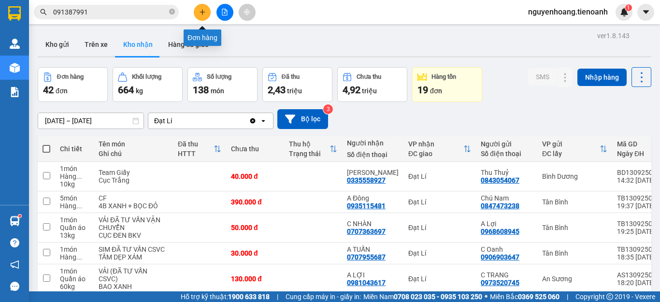
click at [198, 11] on button at bounding box center [202, 12] width 17 height 17
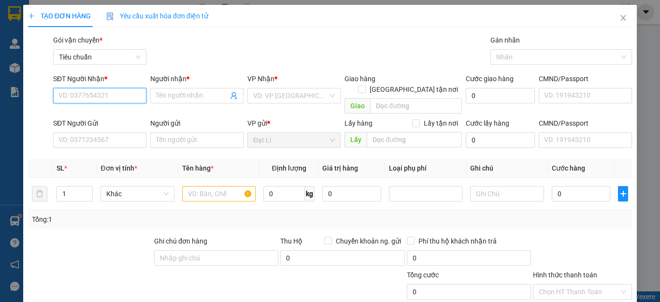
click at [117, 96] on input "SĐT Người Nhận *" at bounding box center [99, 95] width 93 height 15
click at [117, 97] on input "SĐT Người Nhận *" at bounding box center [99, 95] width 93 height 15
click at [620, 22] on icon "close" at bounding box center [624, 18] width 8 height 8
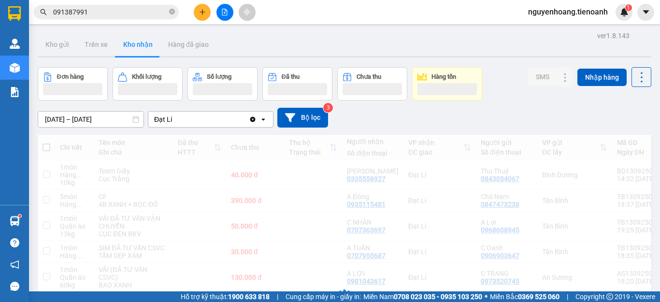
click at [92, 10] on input "091387991" at bounding box center [110, 12] width 114 height 11
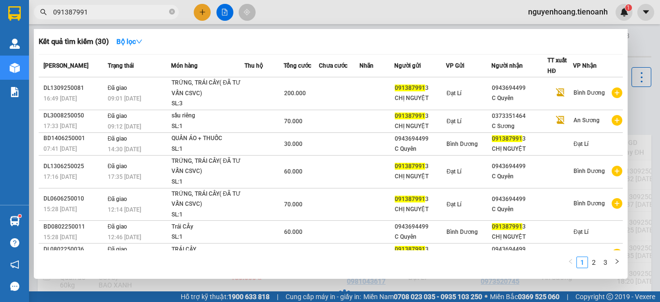
click at [92, 10] on input "091387991" at bounding box center [110, 12] width 114 height 11
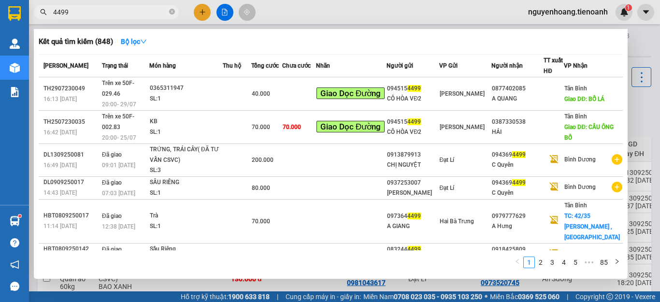
scroll to position [97, 0]
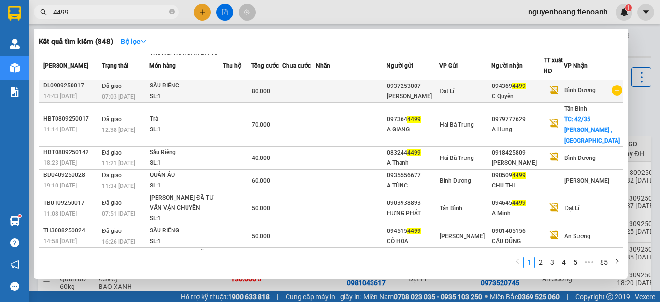
type input "4499"
click at [316, 81] on td at bounding box center [299, 91] width 34 height 23
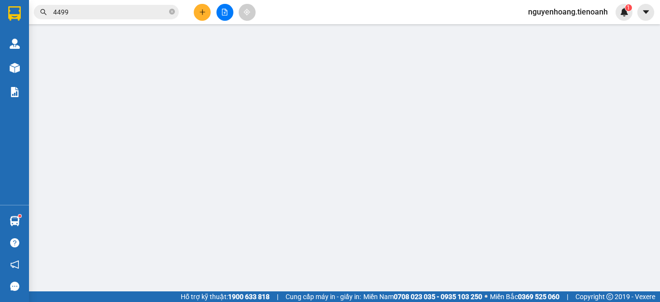
type input "0943694499"
type input "C Quyên"
type input "281408746"
type input "0937253007"
type input "Chú HÙNG"
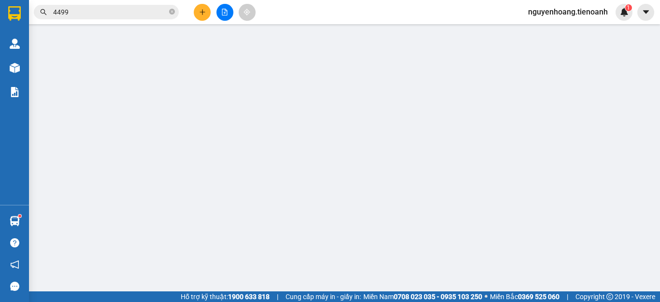
type input "066055000021"
type input "80.000"
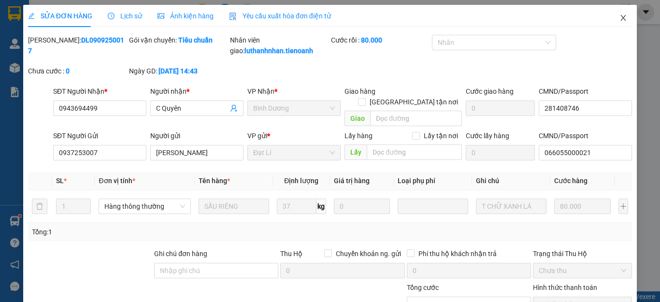
click at [620, 15] on icon "close" at bounding box center [624, 18] width 8 height 8
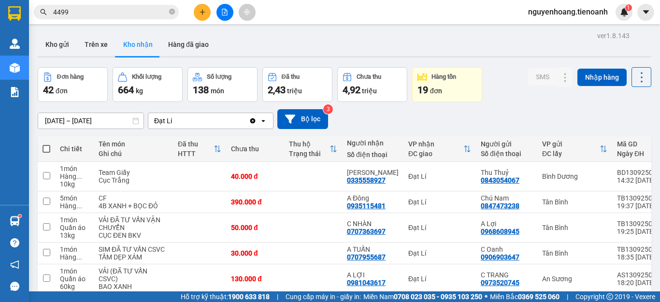
click at [102, 12] on input "4499" at bounding box center [110, 12] width 114 height 11
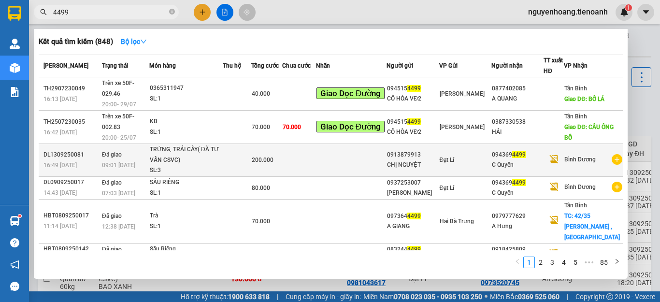
click at [352, 148] on td at bounding box center [351, 160] width 71 height 33
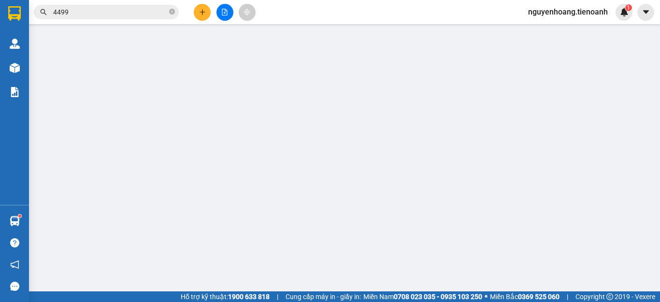
type input "0943694499"
type input "C Quyên"
type input "281408746"
type input "0913879913"
type input "CHỊ NGUYỆT"
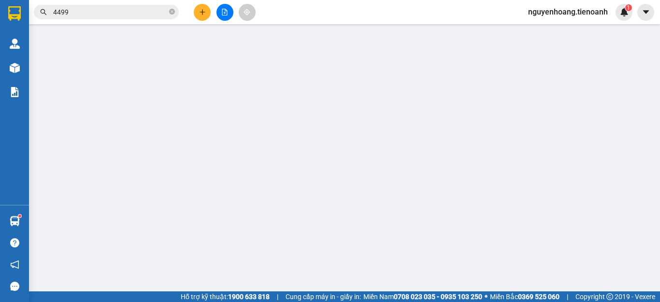
type input "066055000021"
type input "200.000"
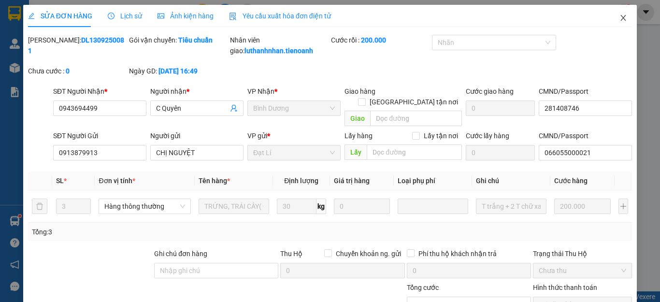
click at [620, 22] on icon "close" at bounding box center [624, 18] width 8 height 8
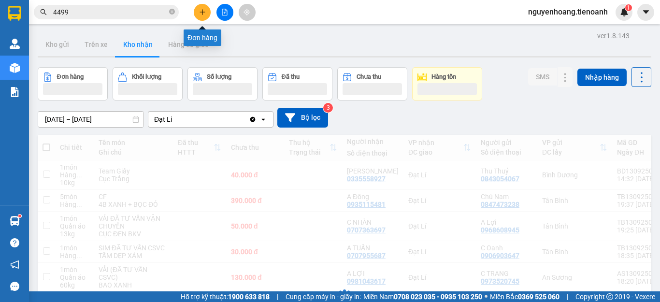
click at [201, 14] on icon "plus" at bounding box center [202, 12] width 7 height 7
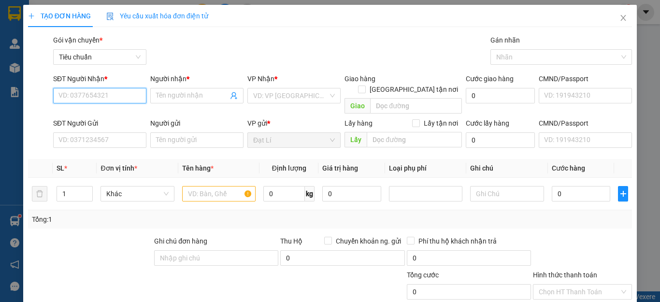
click at [123, 94] on input "SĐT Người Nhận *" at bounding box center [99, 95] width 93 height 15
click at [125, 94] on input "0909441623" at bounding box center [99, 95] width 93 height 15
click at [127, 100] on input "0909441623" at bounding box center [99, 95] width 93 height 15
type input "0909441623"
click at [168, 98] on input "Người nhận *" at bounding box center [192, 95] width 72 height 11
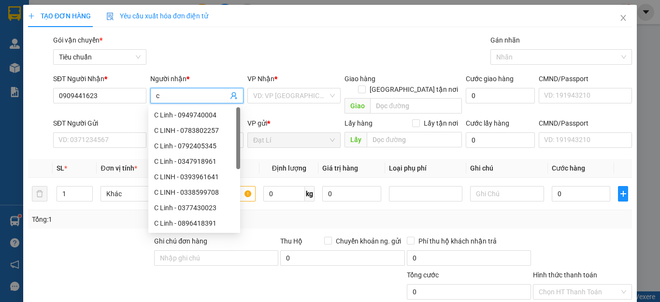
type input "c"
type input "[PERSON_NAME]"
click at [291, 101] on input "search" at bounding box center [290, 95] width 75 height 15
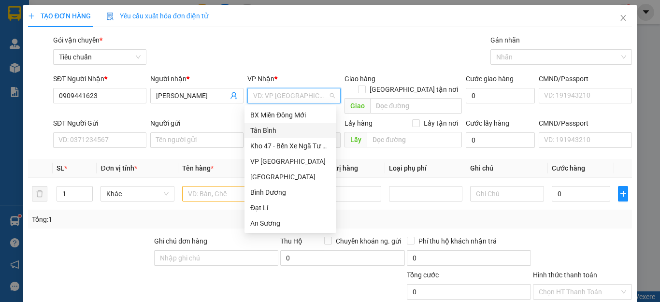
click at [288, 133] on div "Tân Bình" at bounding box center [290, 130] width 80 height 11
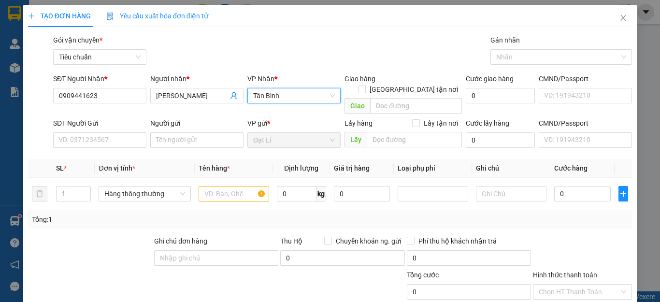
click at [202, 37] on div "Gói vận chuyển * Tiêu chuẩn Gán nhãn Nhãn" at bounding box center [342, 52] width 583 height 34
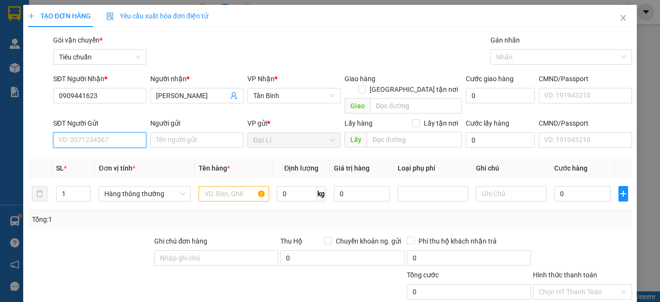
click at [117, 132] on input "SĐT Người Gửi" at bounding box center [99, 139] width 93 height 15
click at [118, 132] on input "0898396877" at bounding box center [99, 139] width 93 height 15
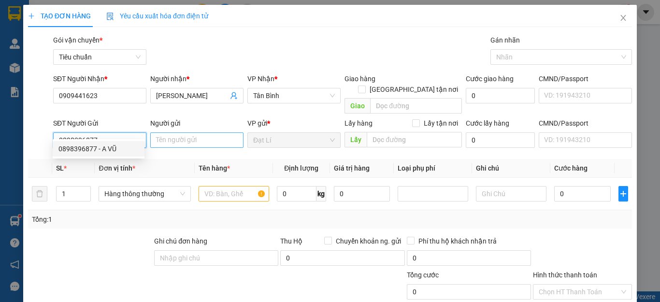
type input "0898396877"
click at [180, 132] on input "Người gửi" at bounding box center [196, 139] width 93 height 15
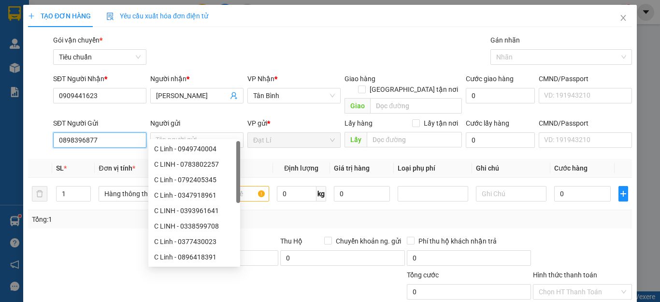
click at [123, 132] on input "0898396877" at bounding box center [99, 139] width 93 height 15
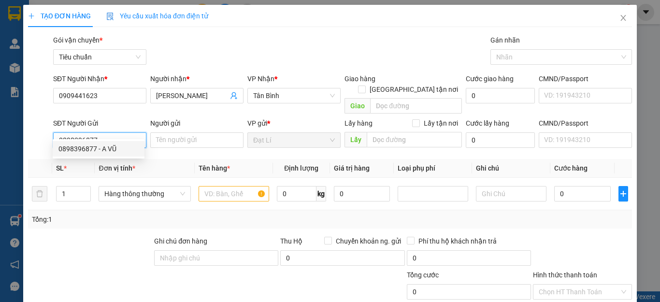
click at [110, 148] on div "0898396877 - A VŨ" at bounding box center [98, 149] width 80 height 11
type input "A VŨ"
click at [93, 216] on div "Tổng: 1" at bounding box center [330, 219] width 604 height 18
type input "50.000"
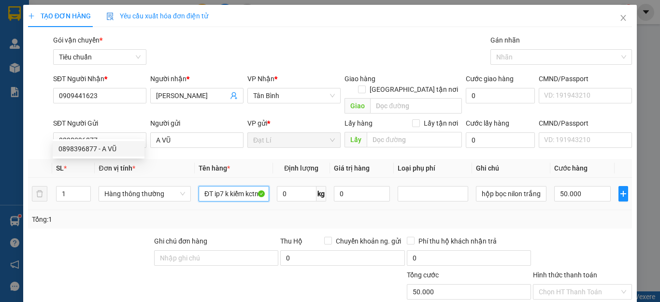
click at [215, 186] on input "ĐT ip7 k kiểm kctnt" at bounding box center [234, 193] width 71 height 15
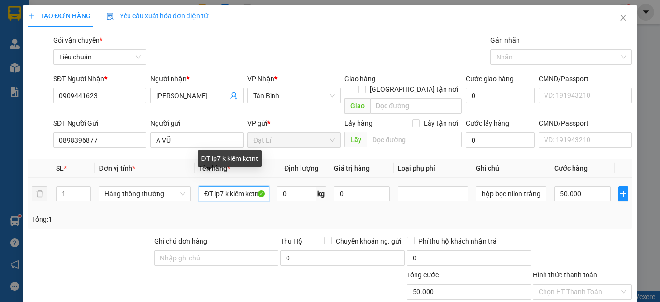
click at [218, 186] on input "ĐT ip7 k kiểm kctnt" at bounding box center [234, 193] width 71 height 15
click at [228, 186] on input "SẦU REIENG" at bounding box center [234, 193] width 71 height 15
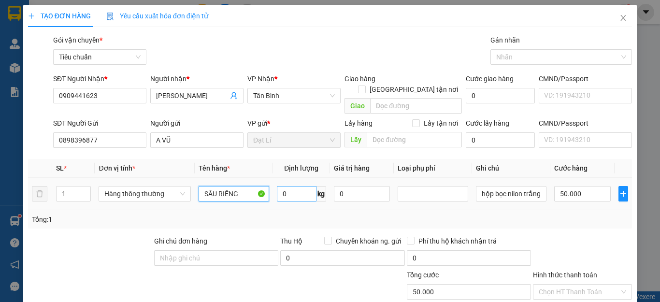
type input "SẦU RIÊNG"
click at [298, 186] on input "0" at bounding box center [297, 193] width 40 height 15
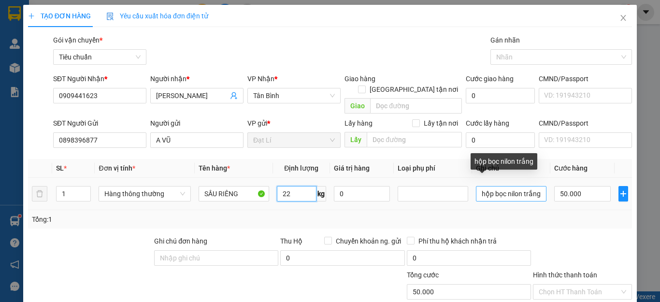
type input "22"
click at [500, 188] on input "hộp bọc nilon trắng" at bounding box center [511, 193] width 71 height 15
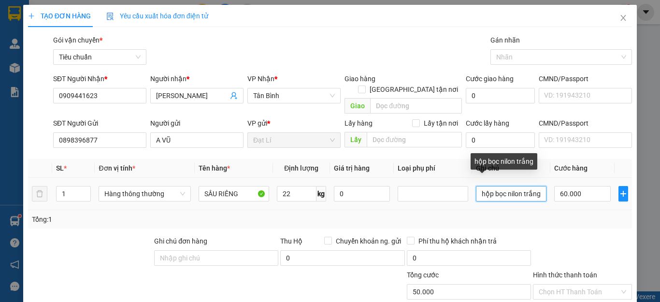
type input "60.000"
type input "t"
type input "T CHỮ ĐEN"
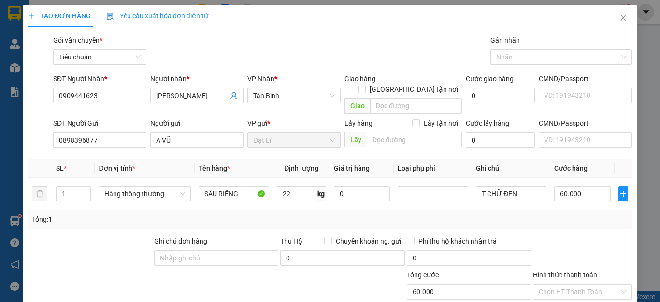
click at [537, 214] on div "Tổng: 1" at bounding box center [330, 219] width 596 height 11
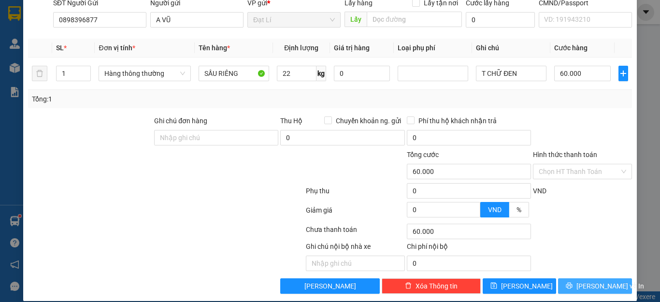
click at [586, 281] on span "[PERSON_NAME] và In" at bounding box center [611, 286] width 68 height 11
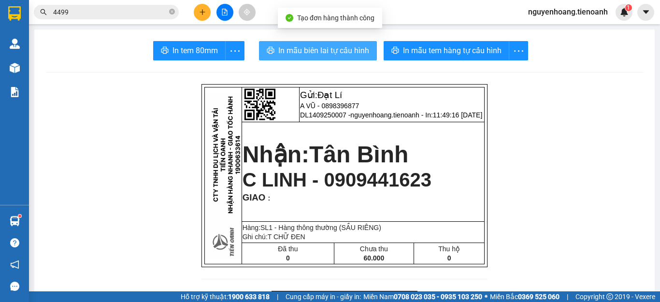
drag, startPoint x: 322, startPoint y: 34, endPoint x: 323, endPoint y: 52, distance: 17.9
click at [323, 55] on span "In mẫu biên lai tự cấu hình" at bounding box center [323, 50] width 91 height 12
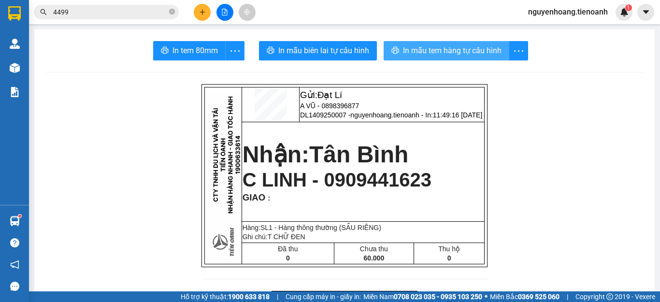
click at [447, 54] on span "In mẫu tem hàng tự cấu hình" at bounding box center [452, 50] width 99 height 12
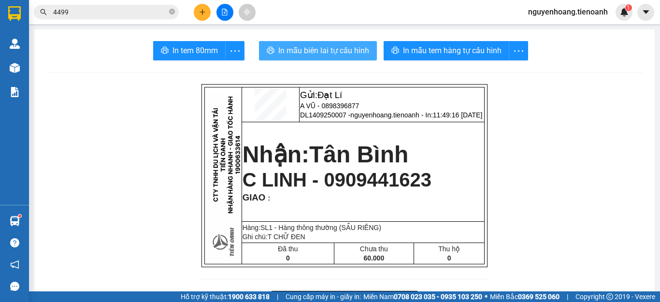
click at [337, 51] on span "In mẫu biên lai tự cấu hình" at bounding box center [323, 50] width 91 height 12
drag, startPoint x: 568, startPoint y: 223, endPoint x: 568, endPoint y: 191, distance: 32.4
click at [140, 10] on input "4499" at bounding box center [110, 12] width 114 height 11
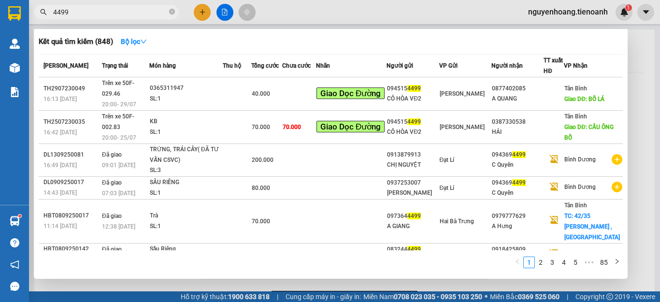
click at [140, 10] on input "4499" at bounding box center [110, 12] width 114 height 11
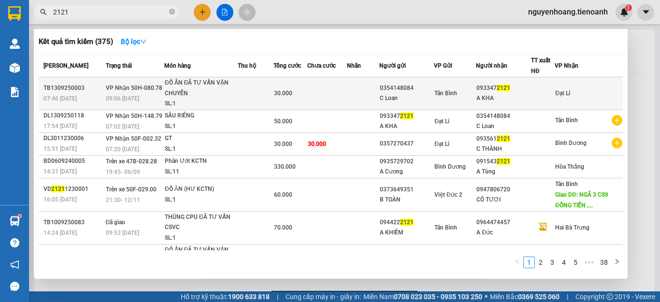
type input "2121"
click at [347, 83] on td at bounding box center [327, 93] width 40 height 33
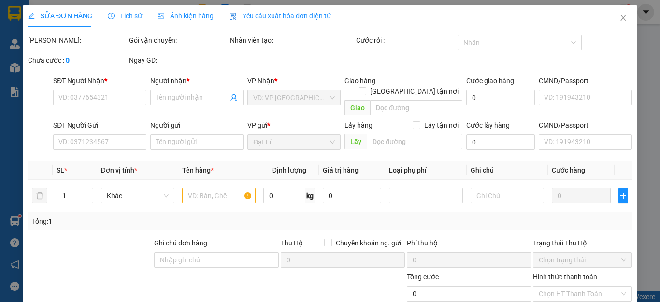
type input "0933472121"
type input "A KHA"
type input "0354148084"
type input "C Loan"
type input "30.000"
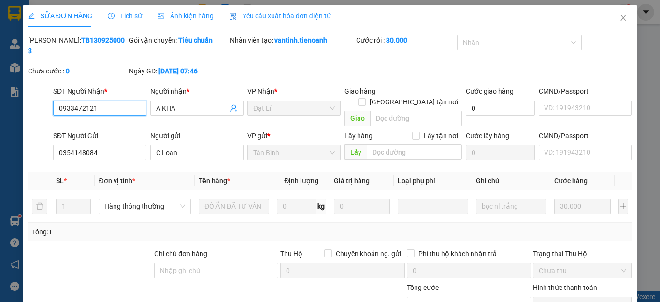
scroll to position [122, 0]
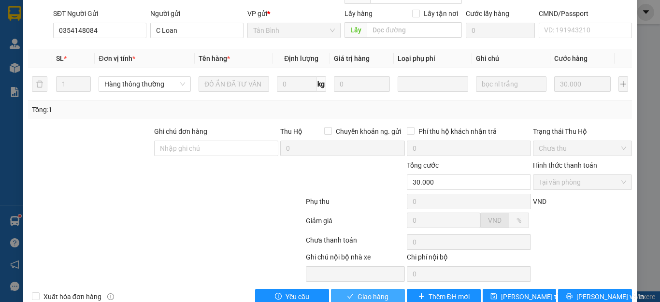
click at [358, 291] on span "Giao hàng" at bounding box center [373, 296] width 31 height 11
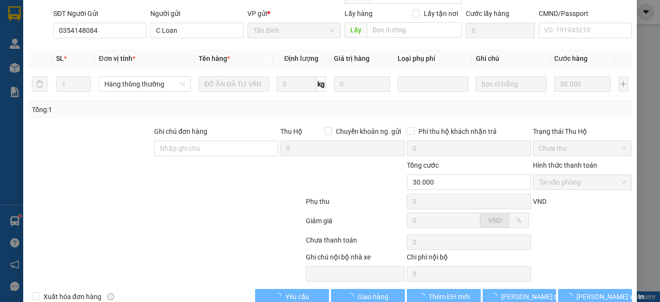
click at [195, 232] on div at bounding box center [166, 241] width 278 height 19
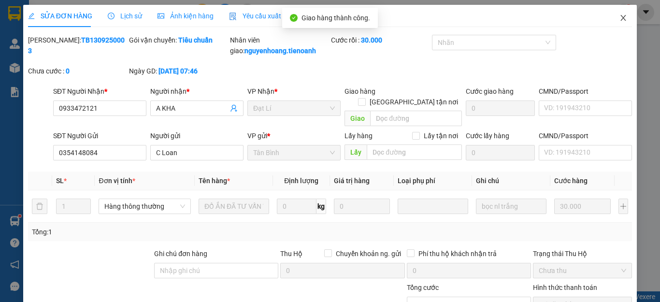
click at [615, 23] on span "Close" at bounding box center [623, 18] width 27 height 27
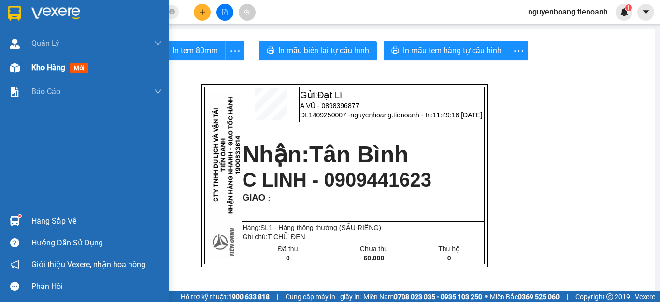
click at [45, 72] on span "Kho hàng" at bounding box center [48, 67] width 34 height 9
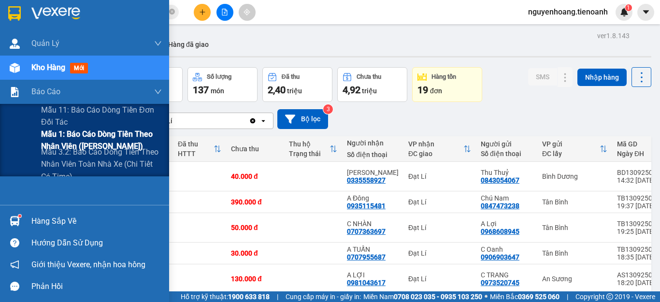
click at [101, 138] on span "Mẫu 1: Báo cáo dòng tiền theo nhân viên ([PERSON_NAME])" at bounding box center [101, 140] width 121 height 24
